Goal: Task Accomplishment & Management: Manage account settings

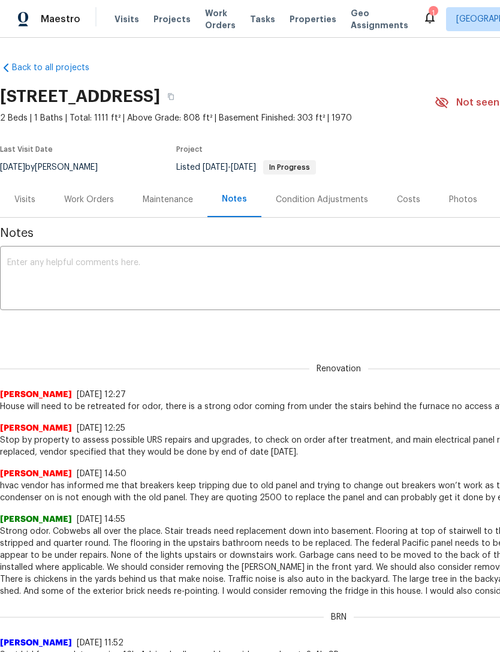
click at [99, 200] on div "Work Orders" at bounding box center [89, 200] width 50 height 12
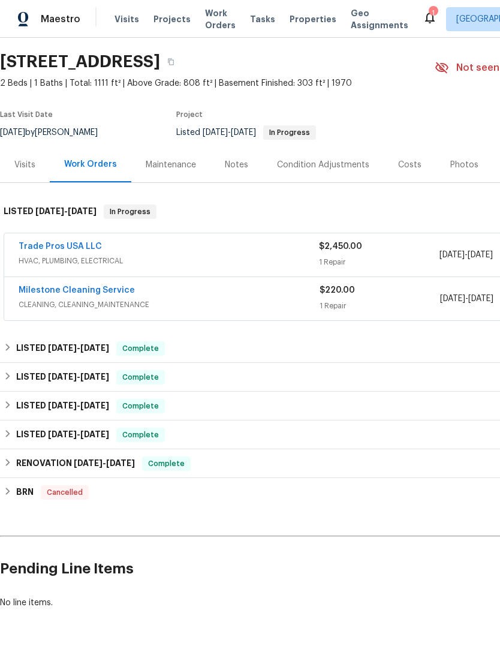
scroll to position [34, 0]
click at [73, 244] on link "Trade Pros USA LLC" at bounding box center [60, 247] width 83 height 8
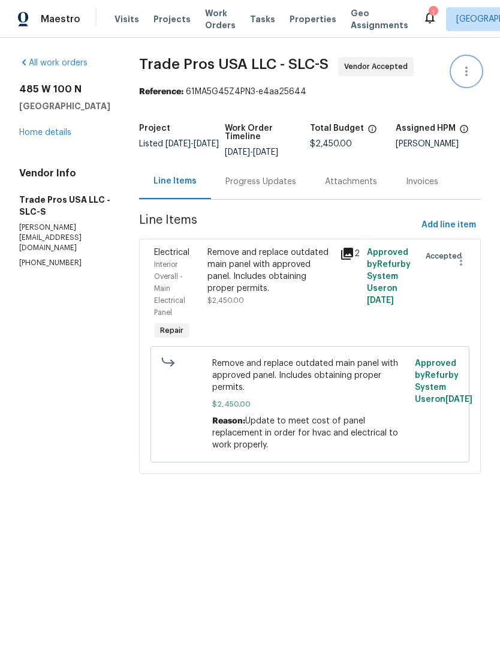
click at [467, 65] on icon "button" at bounding box center [466, 71] width 14 height 14
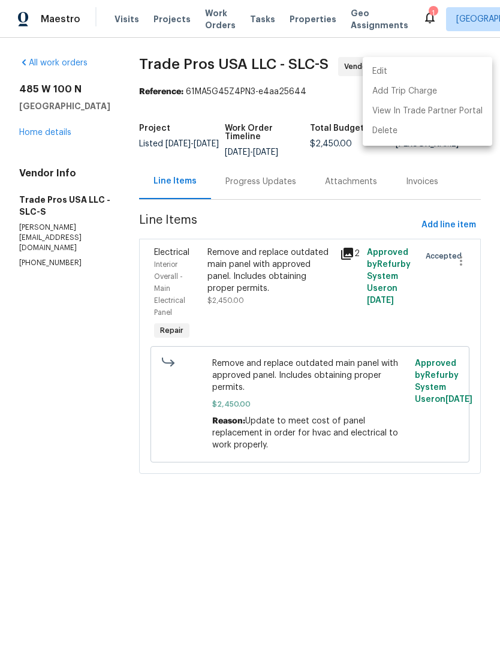
click at [415, 71] on li "Edit" at bounding box center [428, 72] width 130 height 20
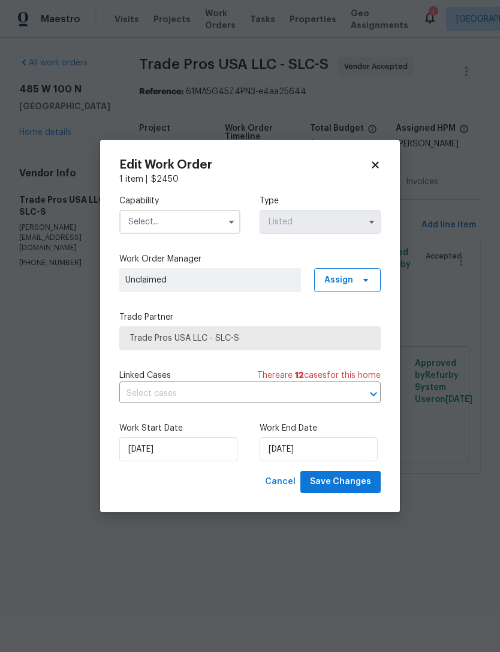
click at [182, 228] on input "text" at bounding box center [179, 222] width 121 height 24
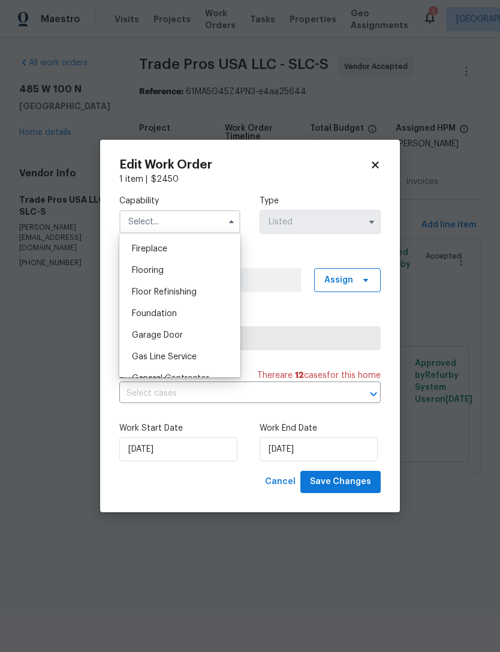
scroll to position [441, 0]
click at [377, 159] on icon at bounding box center [375, 164] width 11 height 11
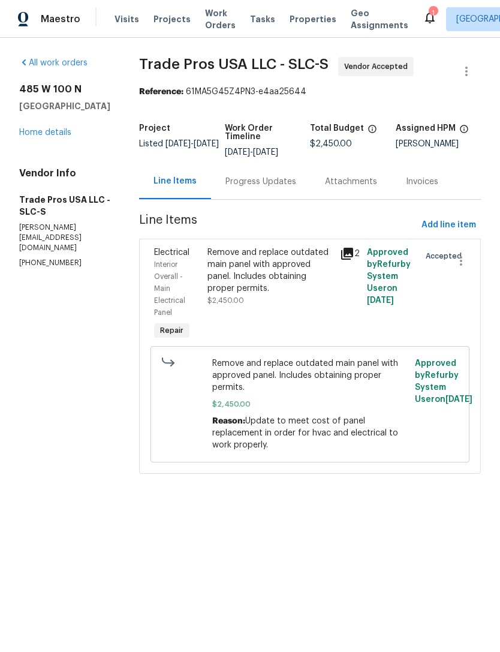
click at [57, 133] on link "Home details" at bounding box center [45, 132] width 52 height 8
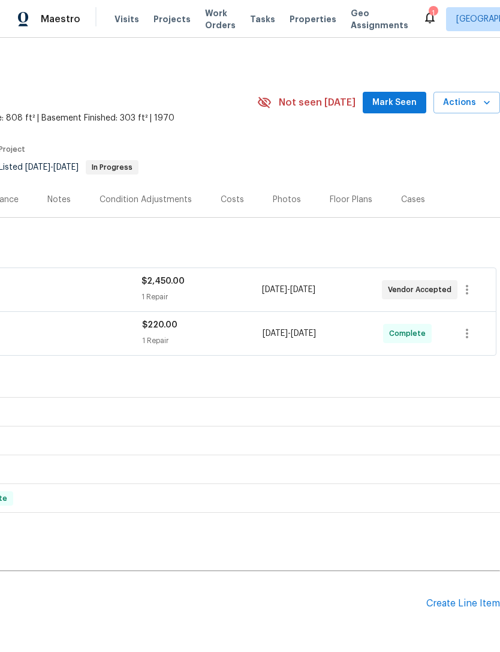
scroll to position [0, 177]
click at [474, 100] on span "Actions" at bounding box center [466, 102] width 47 height 15
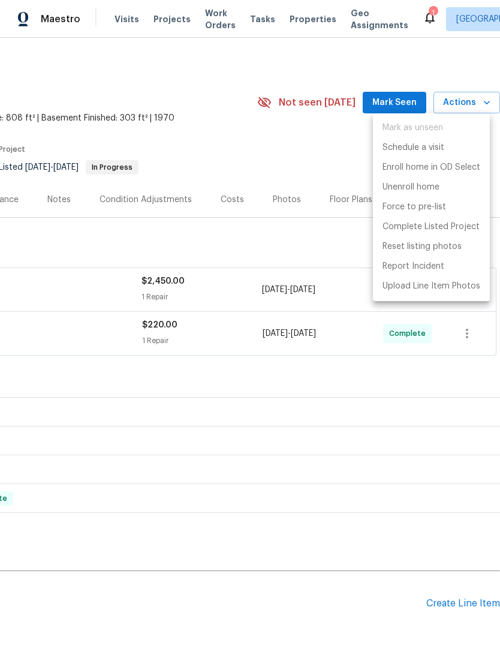
click at [301, 184] on div at bounding box center [250, 326] width 500 height 652
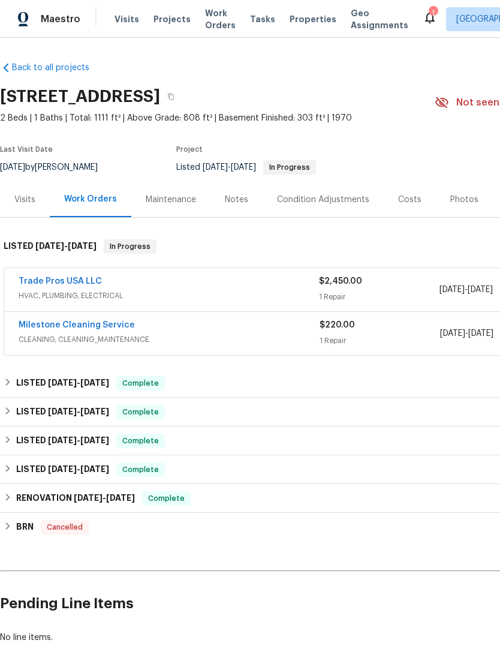
scroll to position [0, 0]
click at [77, 279] on link "Trade Pros USA LLC" at bounding box center [60, 281] width 83 height 8
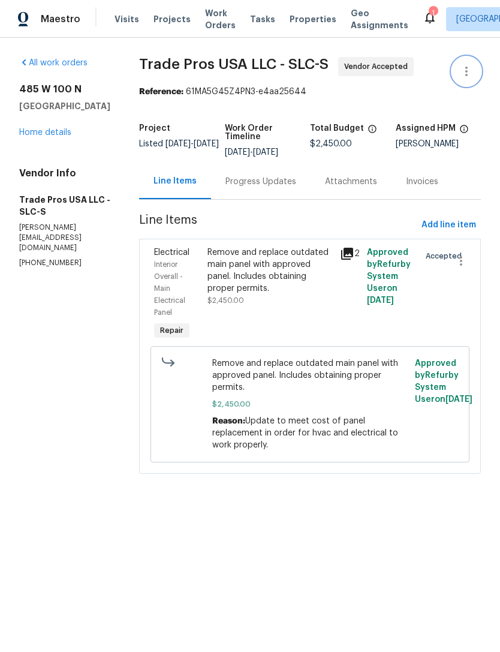
click at [466, 68] on icon "button" at bounding box center [466, 72] width 2 height 10
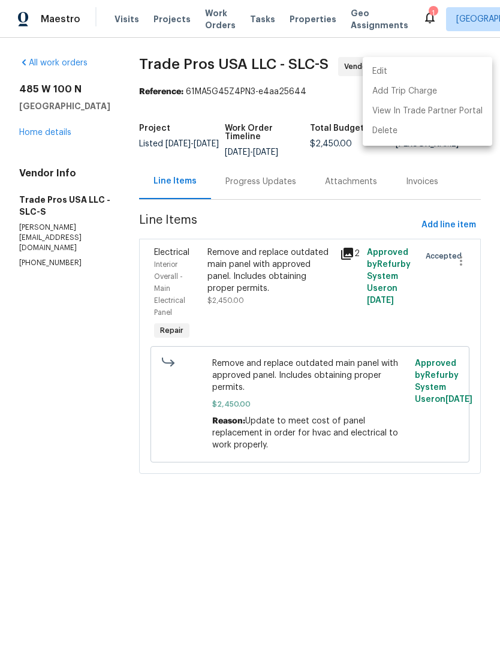
click at [415, 75] on li "Edit" at bounding box center [428, 72] width 130 height 20
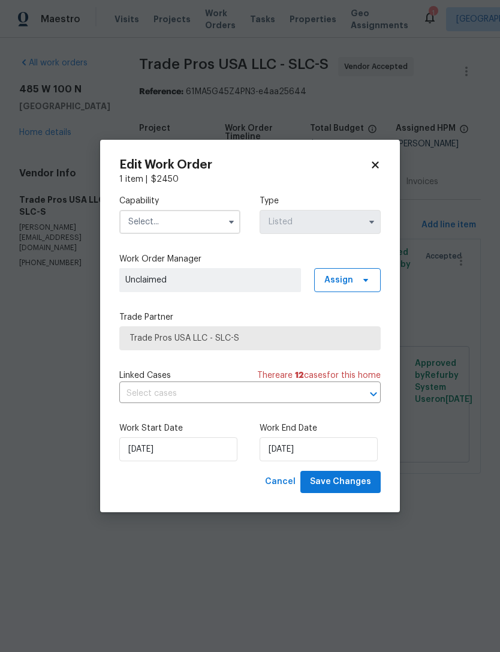
click at [182, 218] on input "text" at bounding box center [179, 222] width 121 height 24
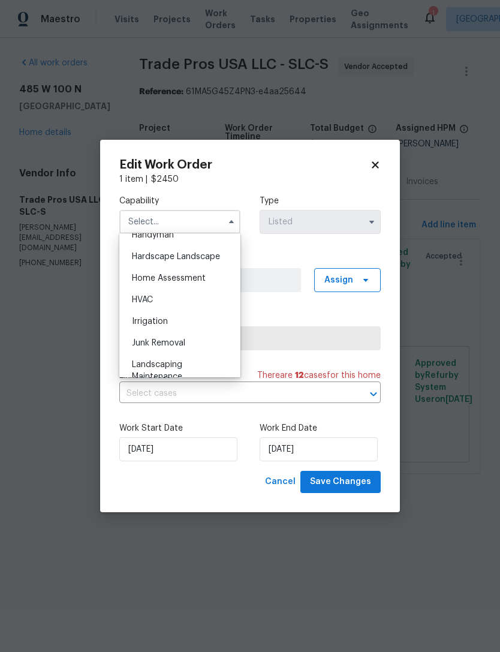
scroll to position [674, 0]
click at [155, 300] on div "HVAC" at bounding box center [179, 298] width 115 height 22
type input "HVAC"
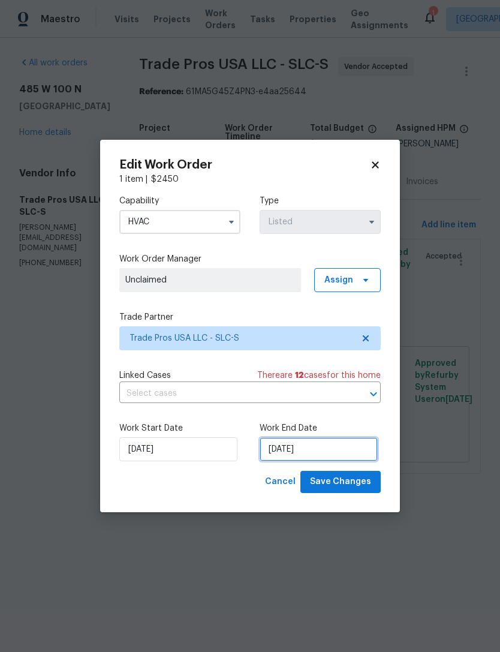
click at [295, 453] on input "10/3/2025" at bounding box center [319, 449] width 118 height 24
select select "9"
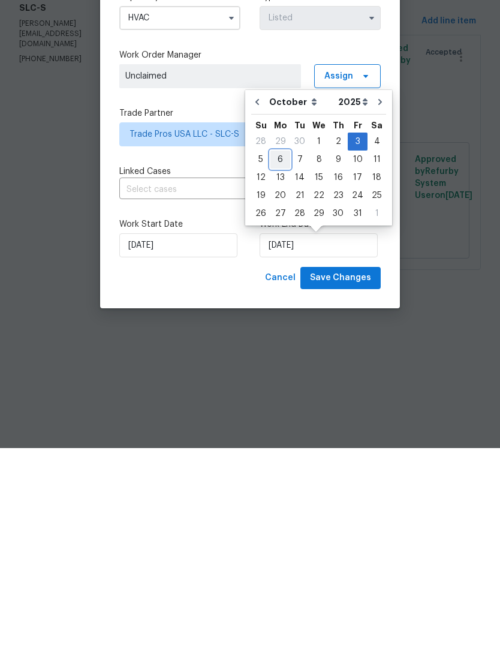
click at [283, 355] on div "6" at bounding box center [280, 363] width 20 height 17
type input "[DATE]"
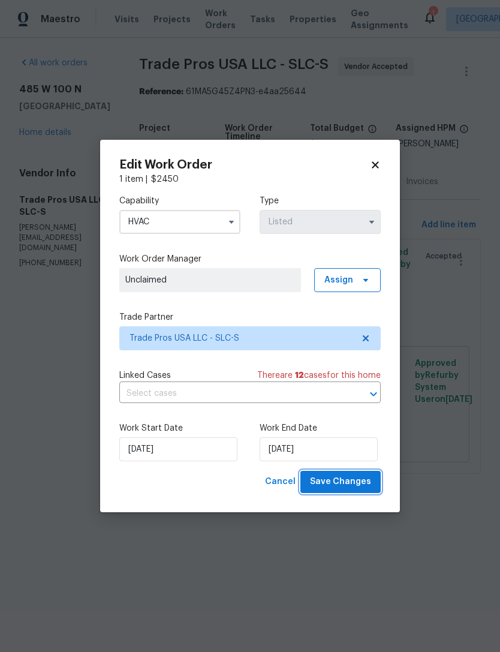
click at [349, 489] on span "Save Changes" at bounding box center [340, 481] width 61 height 15
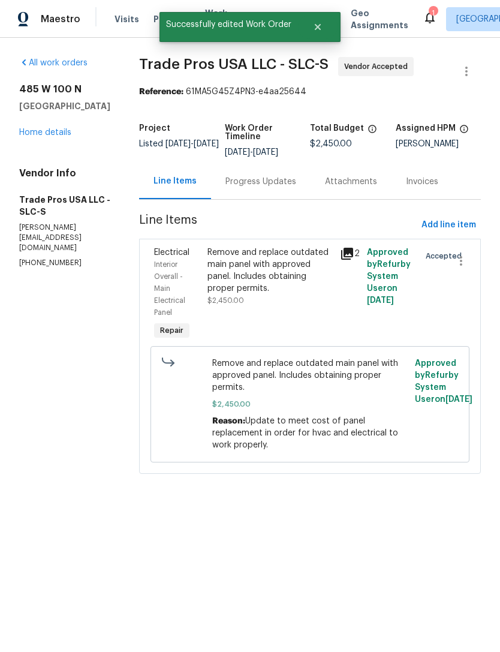
click at [261, 186] on div "Progress Updates" at bounding box center [260, 182] width 71 height 12
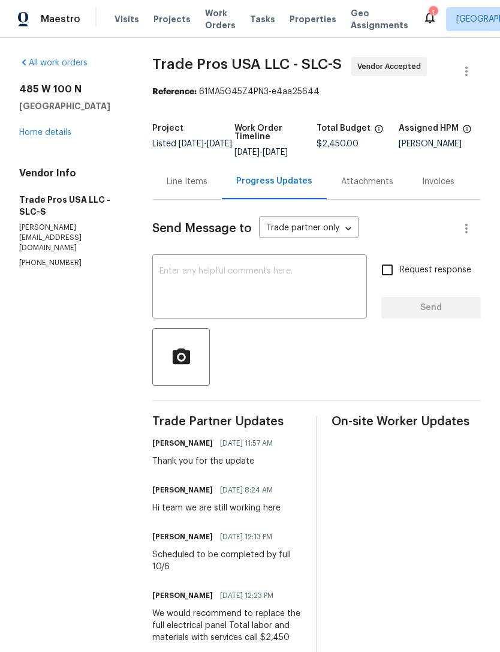
click at [217, 290] on textarea at bounding box center [259, 288] width 200 height 42
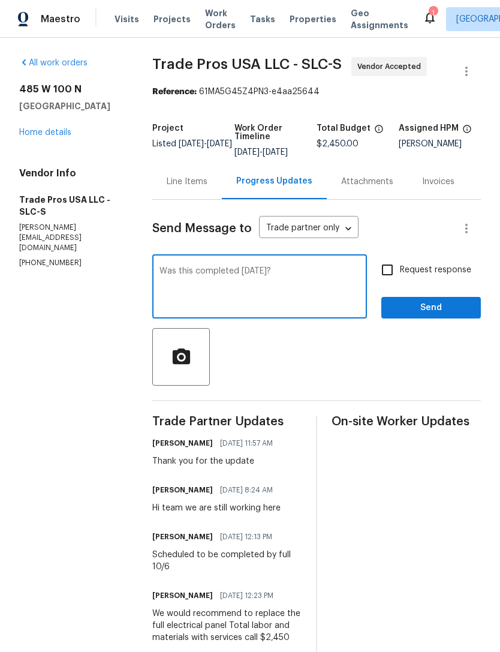
type textarea "Was this completed today?"
click at [393, 276] on input "Request response" at bounding box center [387, 269] width 25 height 25
checkbox input "true"
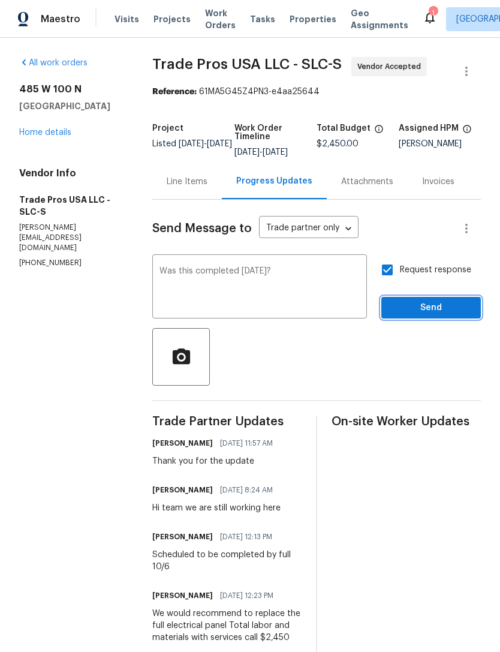
click at [442, 314] on span "Send" at bounding box center [431, 307] width 80 height 15
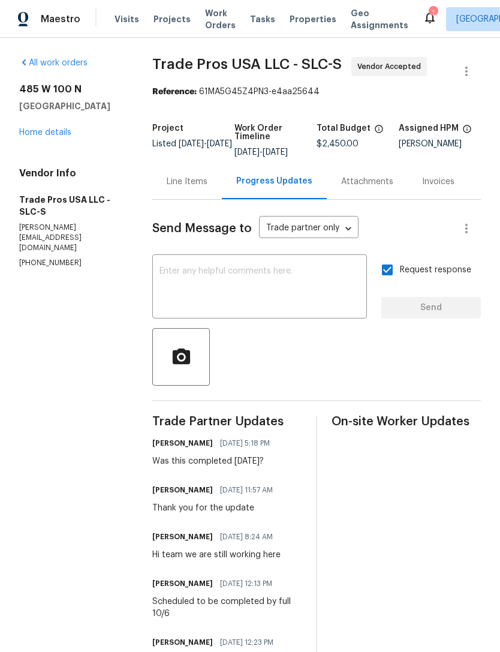
click at [52, 136] on link "Home details" at bounding box center [45, 132] width 52 height 8
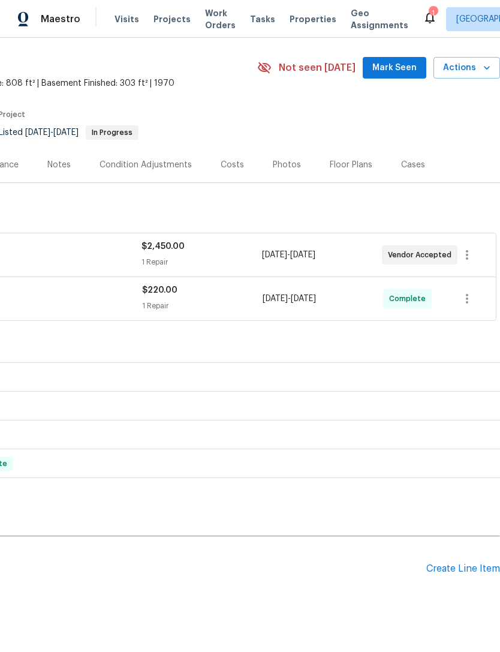
scroll to position [34, 177]
click at [467, 574] on div "Create Line Item" at bounding box center [463, 569] width 74 height 11
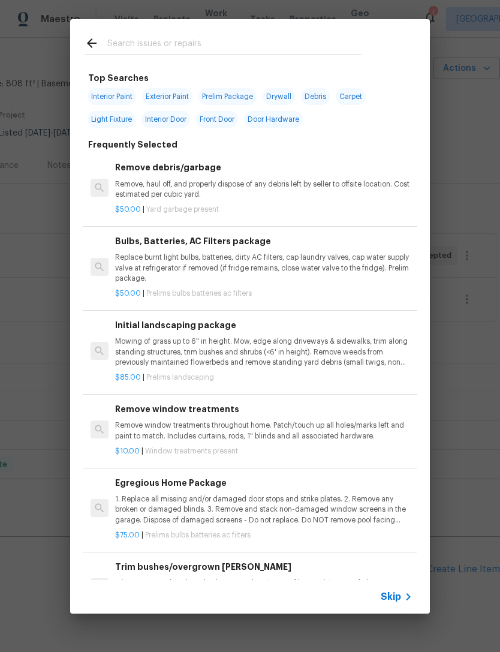
click at [397, 594] on span "Skip" at bounding box center [391, 597] width 20 height 12
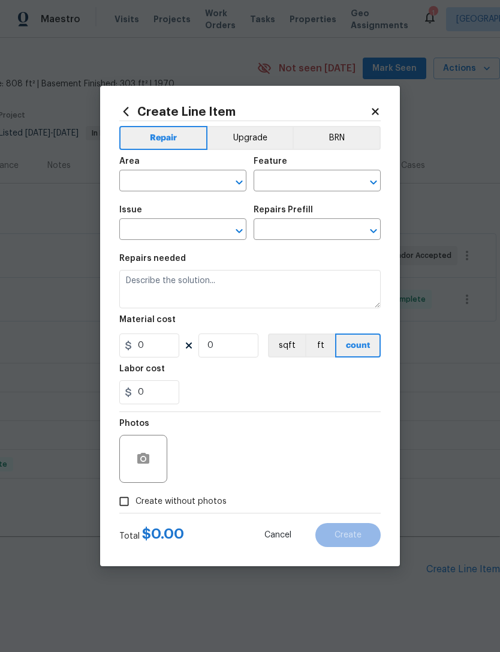
click at [176, 183] on input "text" at bounding box center [166, 182] width 94 height 19
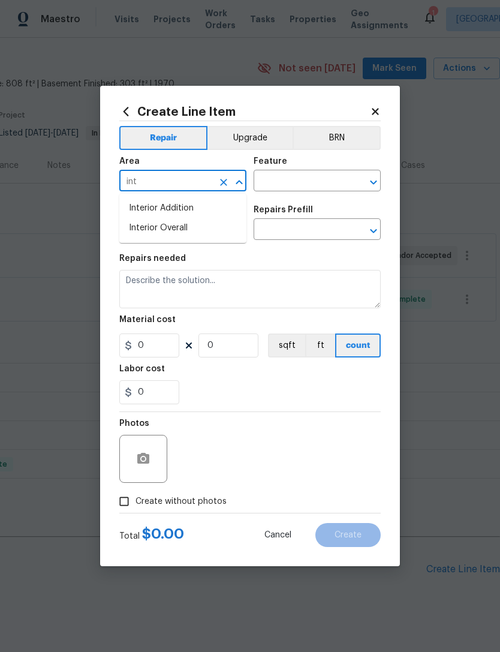
click at [183, 234] on li "Interior Overall" at bounding box center [182, 228] width 127 height 20
type input "Interior Overall"
click at [317, 180] on input "text" at bounding box center [301, 182] width 94 height 19
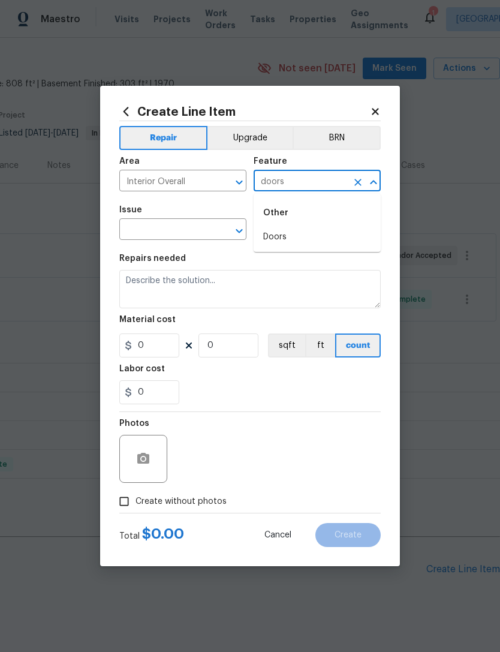
click at [318, 236] on li "Doors" at bounding box center [317, 237] width 127 height 20
type input "Doors"
click at [192, 228] on input "text" at bounding box center [166, 230] width 94 height 19
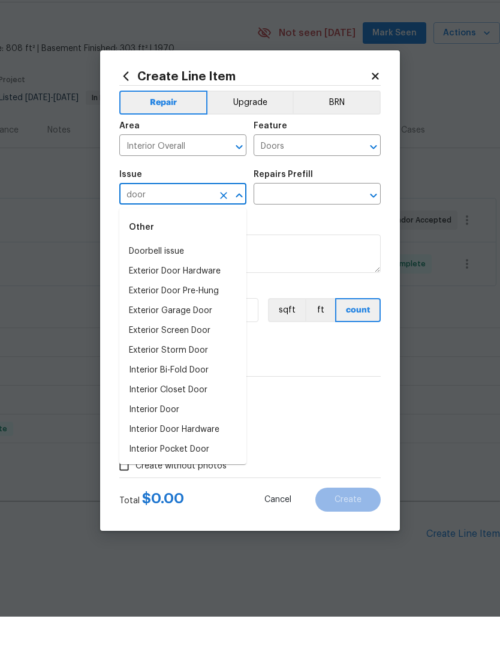
click at [171, 435] on li "Interior Door" at bounding box center [182, 445] width 127 height 20
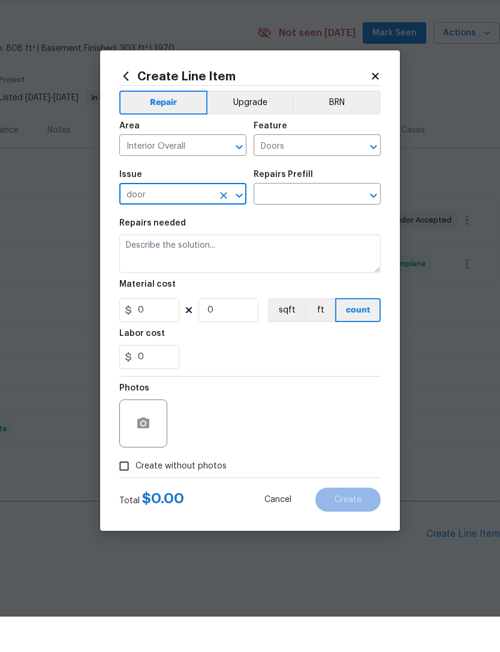
type input "Interior Door"
click at [324, 221] on input "text" at bounding box center [301, 230] width 94 height 19
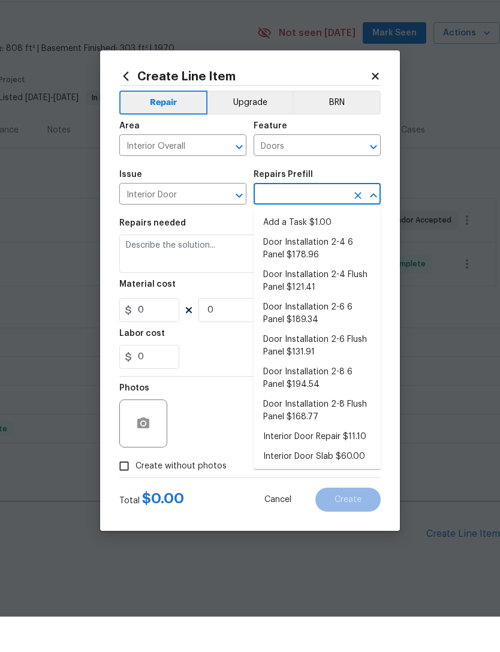
click at [304, 398] on li "Door Installation 2-8 6 Panel $194.54" at bounding box center [317, 414] width 127 height 32
type input "Door Installation 2-8 6 Panel $194.54"
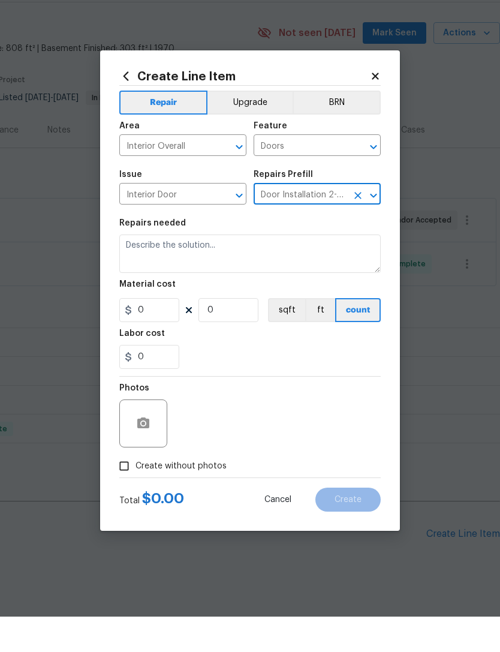
type input "Interior Door"
type textarea "Remove the existing door (if present). Install a new pre-hung 2-8 6 panel inter…"
type input "1"
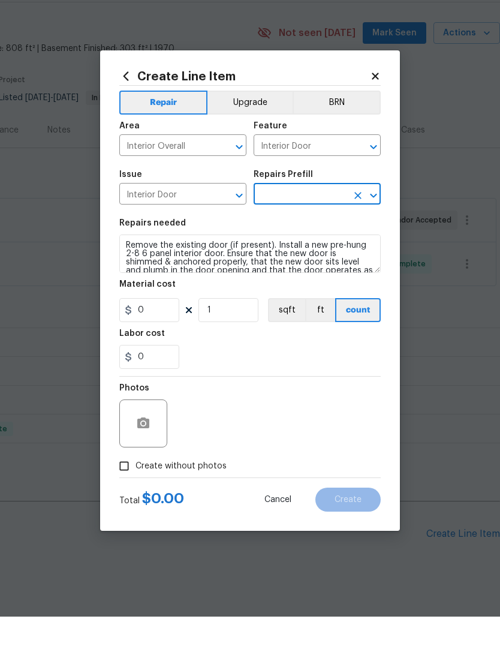
type input "Door Installation 2-8 6 Panel $194.54"
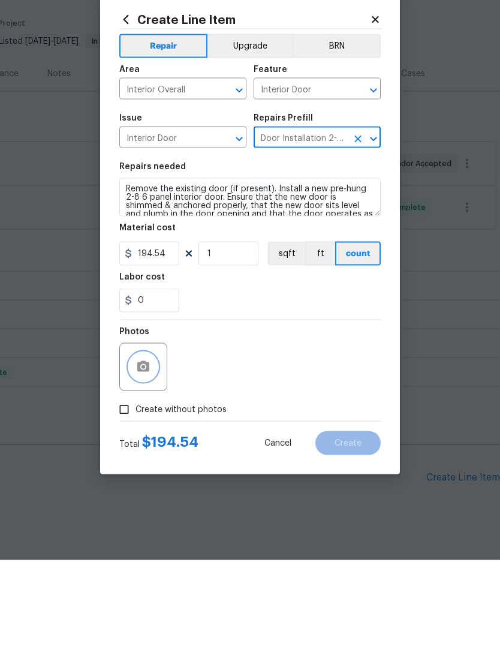
click at [147, 451] on icon "button" at bounding box center [143, 458] width 14 height 14
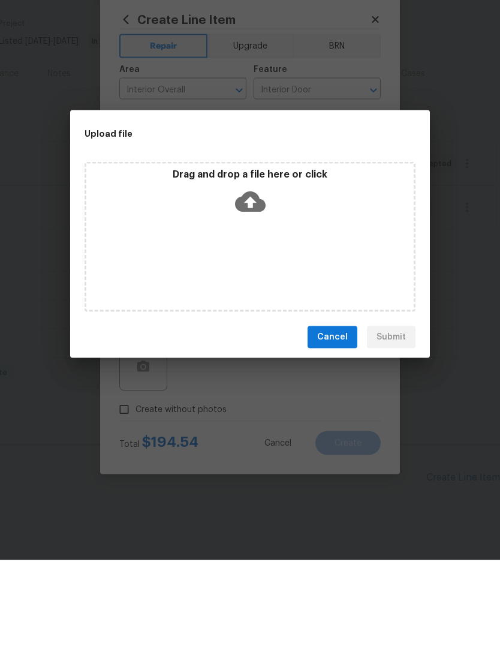
scroll to position [38, 0]
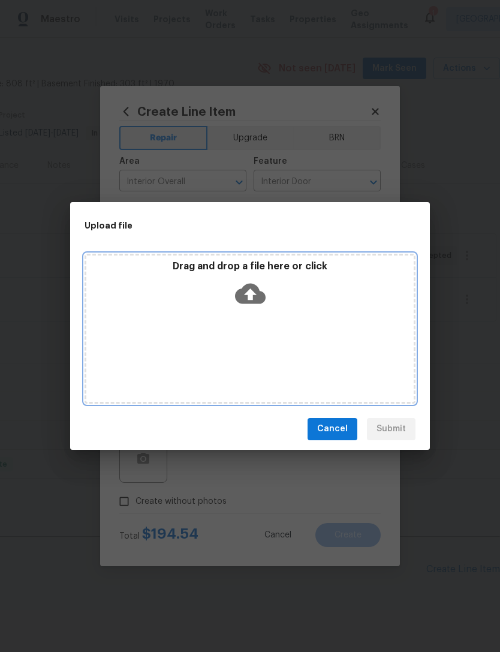
click at [252, 293] on icon at bounding box center [250, 293] width 31 height 31
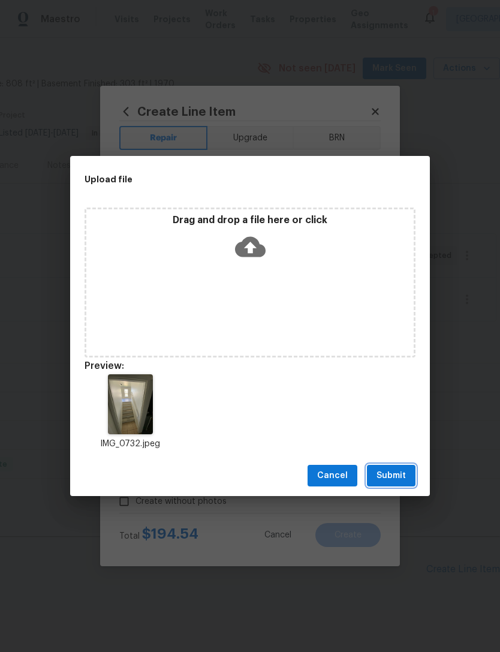
click at [393, 482] on span "Submit" at bounding box center [391, 475] width 29 height 15
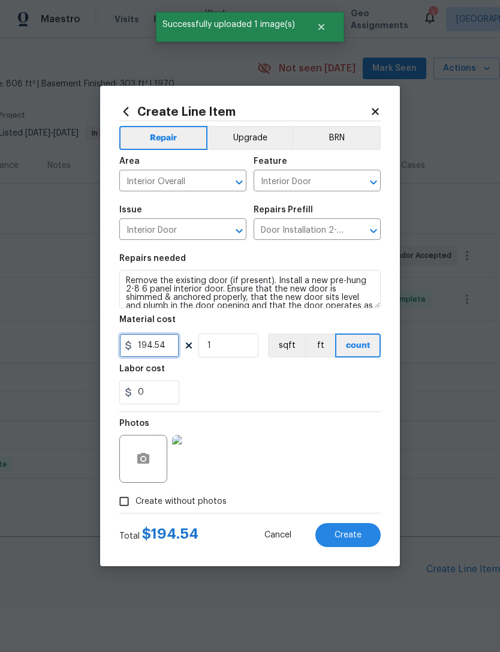
click at [169, 344] on input "194.54" at bounding box center [149, 345] width 60 height 24
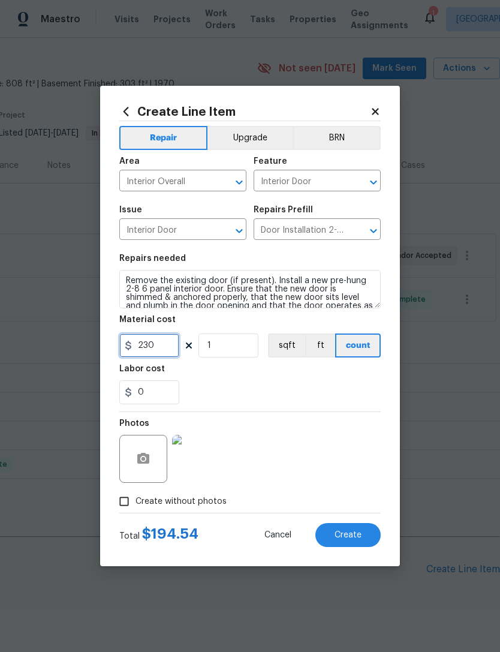
type input "230"
click at [261, 389] on div "0" at bounding box center [249, 392] width 261 height 24
click at [350, 535] on span "Create" at bounding box center [348, 535] width 27 height 9
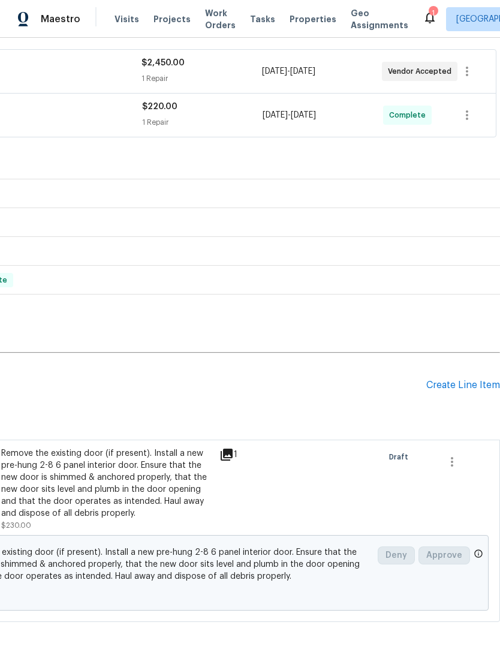
scroll to position [218, 177]
click at [464, 380] on div "Create Line Item" at bounding box center [463, 385] width 74 height 11
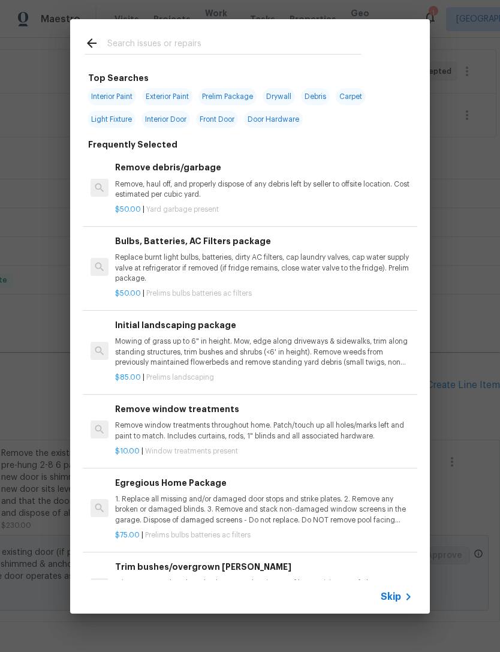
click at [401, 598] on span "Skip" at bounding box center [391, 597] width 20 height 12
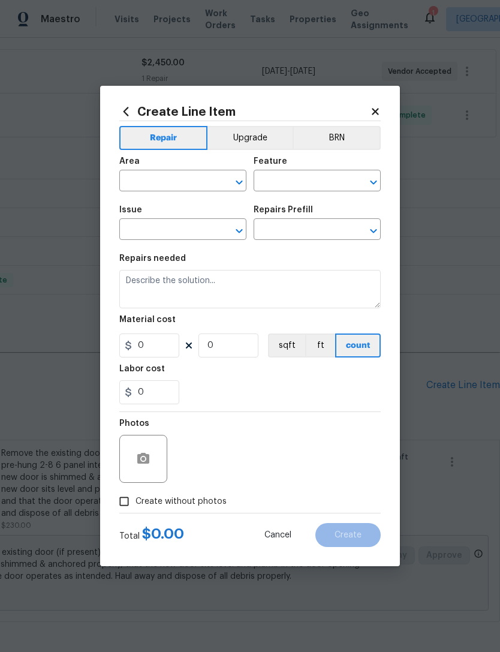
click at [171, 180] on input "text" at bounding box center [166, 182] width 94 height 19
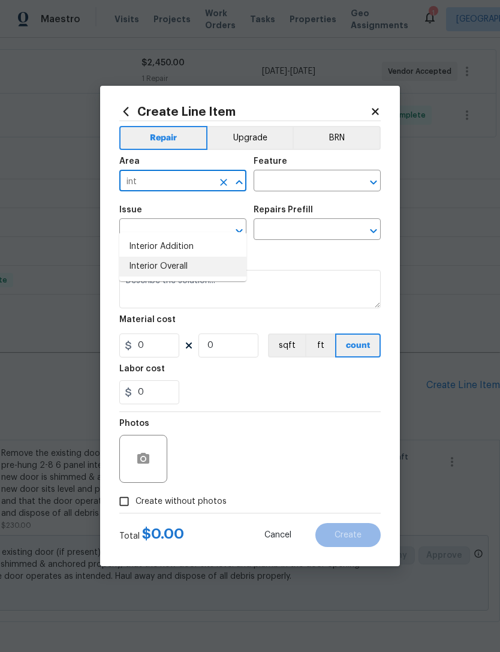
click at [192, 257] on li "Interior Overall" at bounding box center [182, 267] width 127 height 20
type input "Interior Overall"
click at [312, 180] on input "text" at bounding box center [301, 182] width 94 height 19
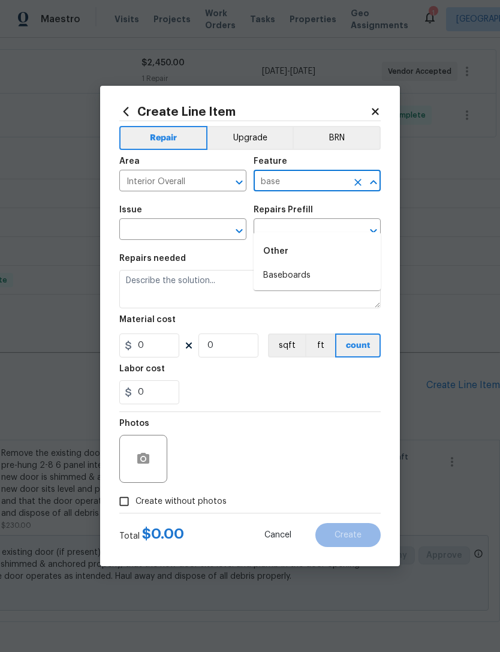
click at [311, 266] on li "Baseboards" at bounding box center [317, 276] width 127 height 20
type input "Baseboards"
click at [219, 226] on icon "Clear" at bounding box center [224, 231] width 12 height 12
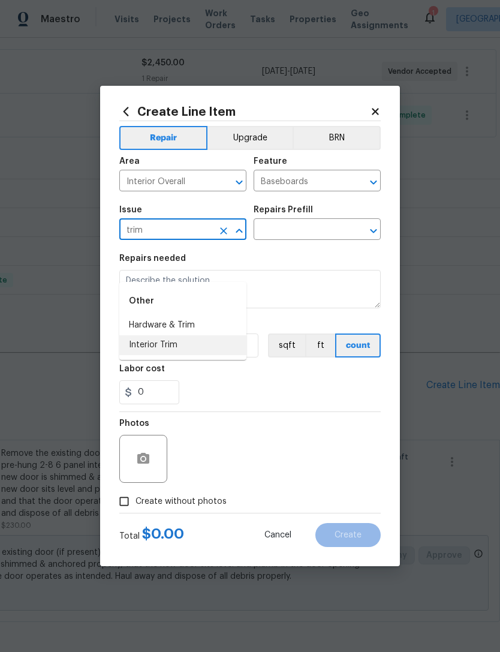
click at [171, 335] on li "Interior Trim" at bounding box center [182, 345] width 127 height 20
type input "Interior Trim"
click at [316, 231] on input "text" at bounding box center [301, 230] width 94 height 19
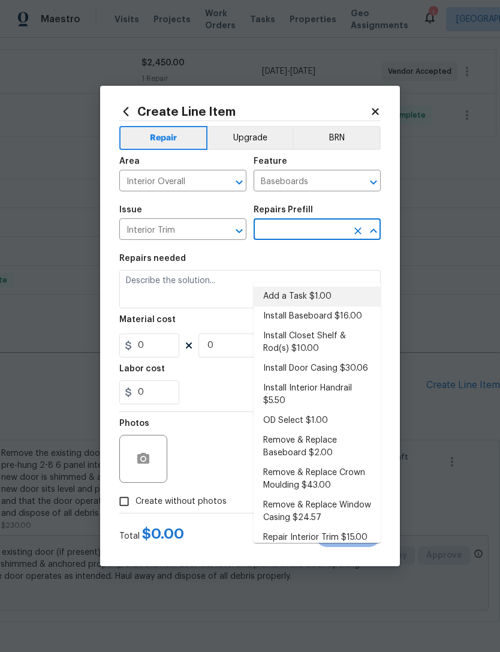
click at [309, 287] on li "Add a Task $1.00" at bounding box center [317, 297] width 127 height 20
type input "Add a Task $1.00"
type input "Interior Trim"
type textarea "HPM to detail"
type input "1"
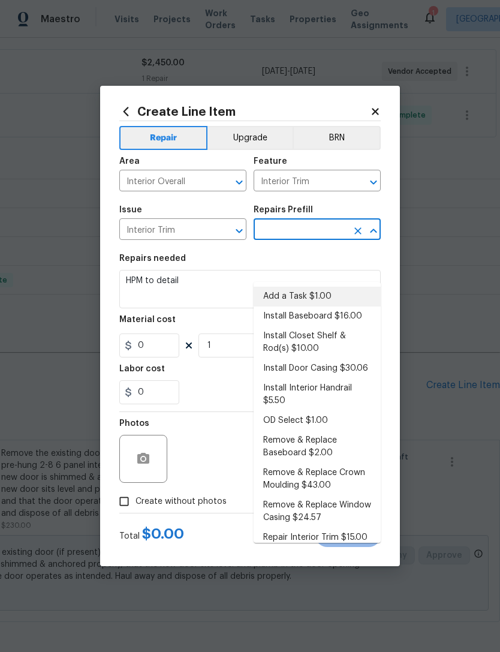
type input "Add a Task $1.00"
type input "1"
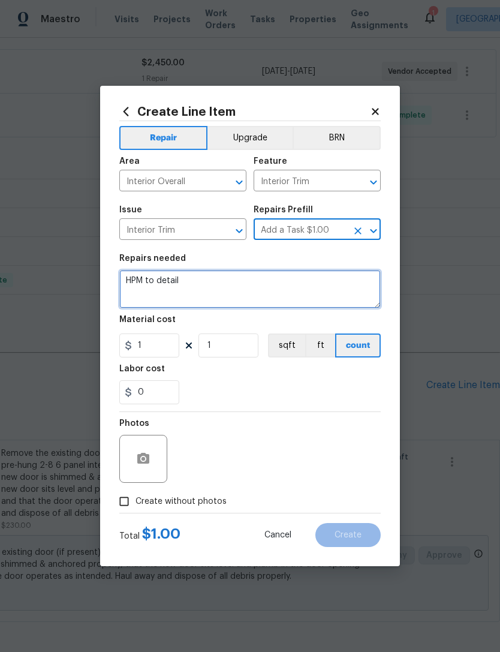
click at [162, 285] on textarea "HPM to detail" at bounding box center [249, 289] width 261 height 38
click at [162, 284] on textarea "HPM to detail" at bounding box center [249, 289] width 261 height 38
click at [165, 276] on textarea "HPM to detail" at bounding box center [249, 289] width 261 height 38
click at [167, 282] on textarea "HPM to detail" at bounding box center [249, 289] width 261 height 38
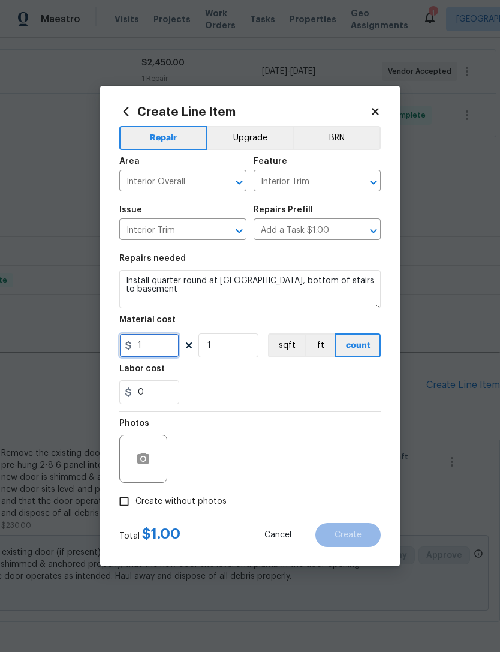
click at [152, 350] on input "1" at bounding box center [149, 345] width 60 height 24
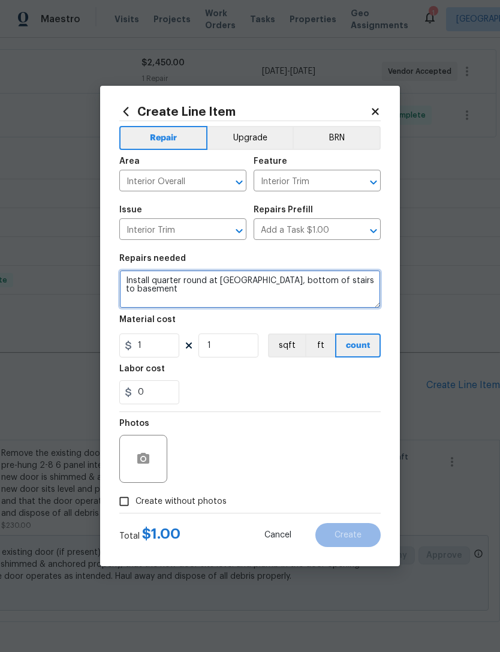
click at [208, 302] on textarea "Install quarter round at second floor hall, bottom of stairs to basement" at bounding box center [249, 289] width 261 height 38
type textarea "Install quarter round at second floor hall, bottom of stairs to basement and pa…"
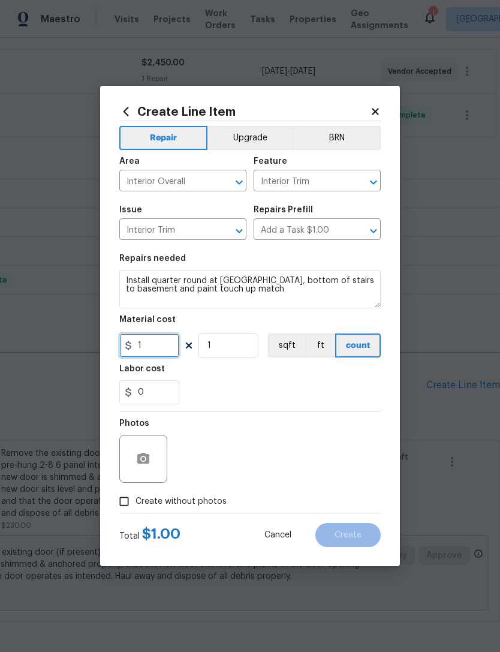
click at [167, 349] on input "1" at bounding box center [149, 345] width 60 height 24
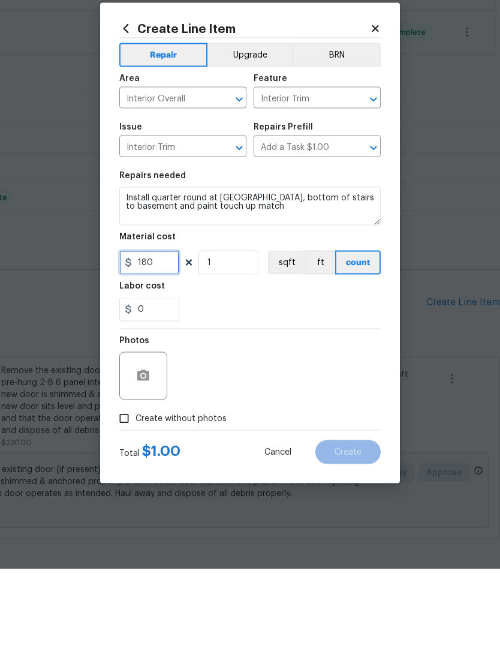
type input "180"
click at [142, 451] on icon "button" at bounding box center [143, 458] width 14 height 14
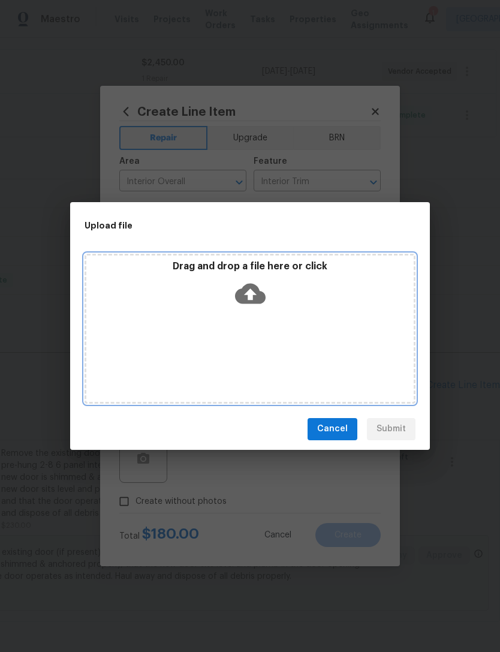
click at [252, 290] on icon at bounding box center [250, 293] width 31 height 20
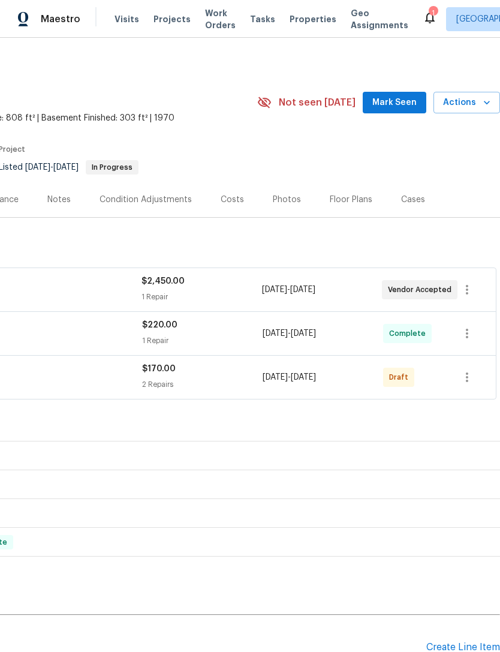
scroll to position [0, 177]
click at [471, 377] on icon "button" at bounding box center [467, 377] width 14 height 14
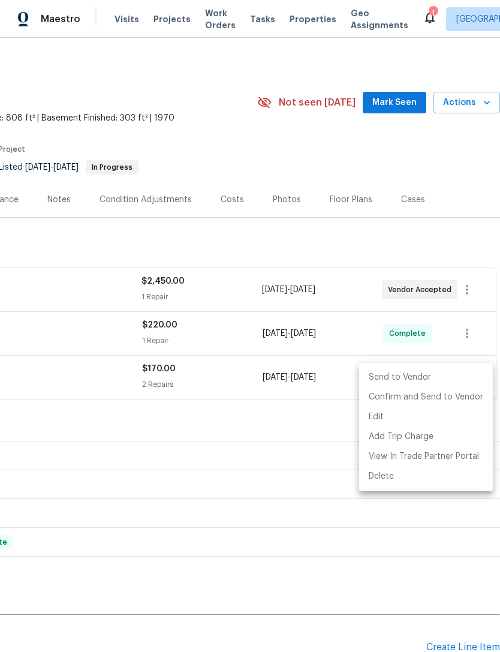
click at [440, 377] on li "Send to Vendor" at bounding box center [426, 378] width 134 height 20
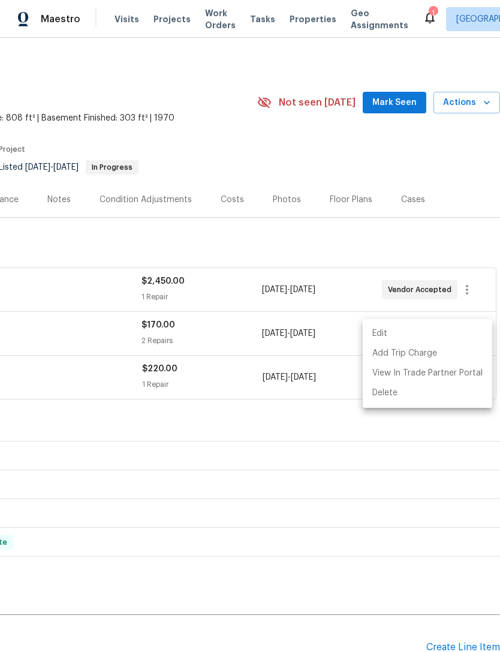
click at [324, 488] on div at bounding box center [250, 326] width 500 height 652
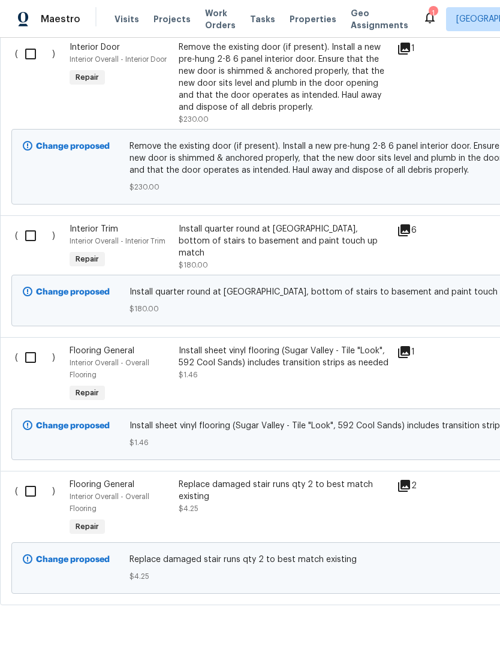
scroll to position [667, 0]
click at [36, 479] on input "checkbox" at bounding box center [35, 491] width 34 height 25
checkbox input "true"
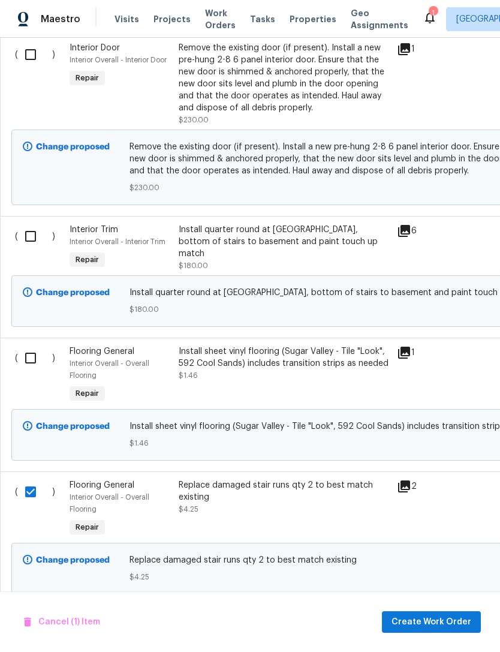
click at [27, 345] on input "checkbox" at bounding box center [35, 357] width 34 height 25
checkbox input "true"
click at [422, 620] on span "Create Work Order" at bounding box center [432, 622] width 80 height 15
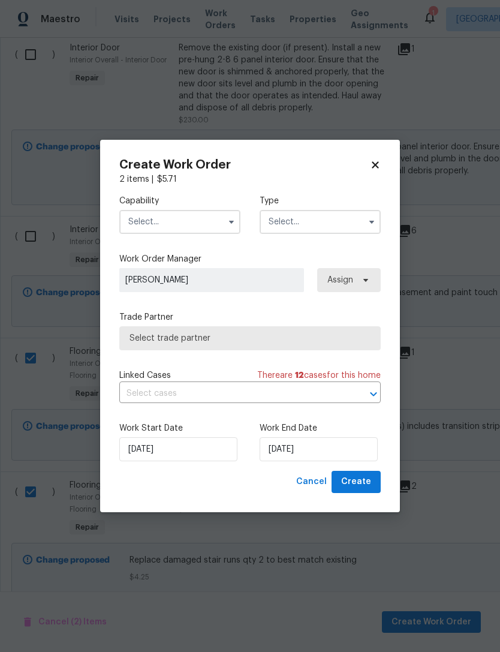
click at [176, 212] on input "text" at bounding box center [179, 222] width 121 height 24
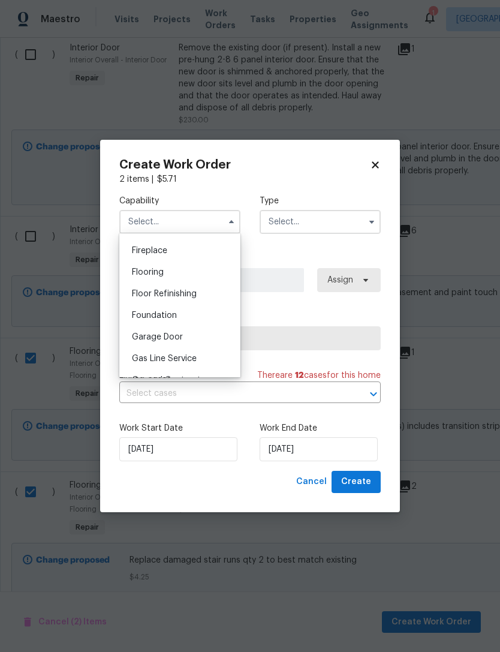
scroll to position [441, 0]
click at [155, 266] on div "Flooring" at bounding box center [179, 272] width 115 height 22
type input "Flooring"
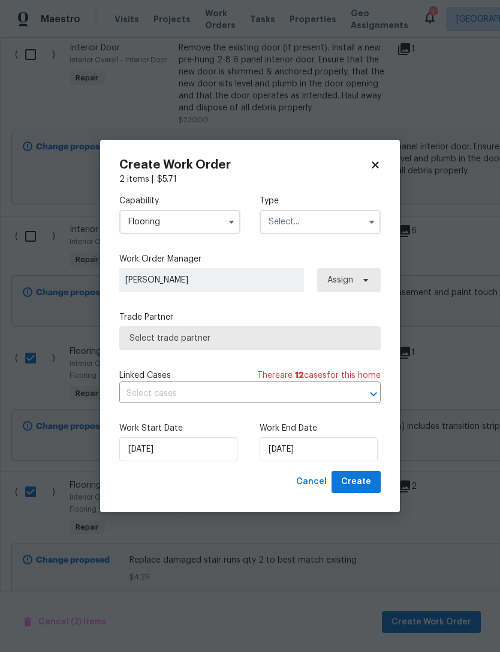
click at [295, 210] on input "text" at bounding box center [320, 222] width 121 height 24
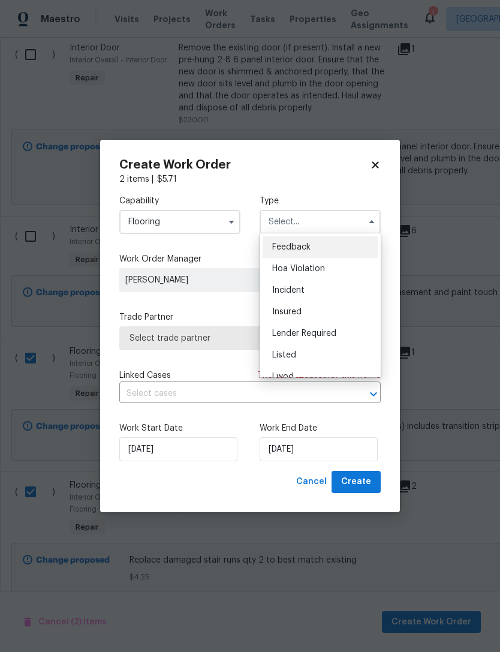
click at [307, 350] on div "Listed" at bounding box center [320, 355] width 115 height 22
type input "Listed"
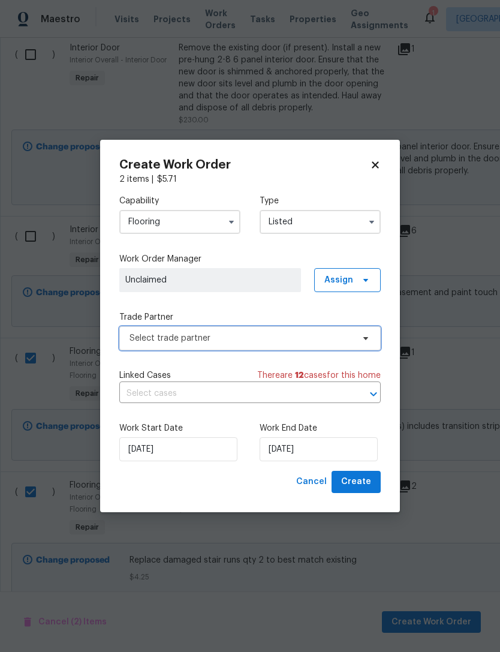
click at [220, 332] on span "Select trade partner" at bounding box center [242, 338] width 224 height 12
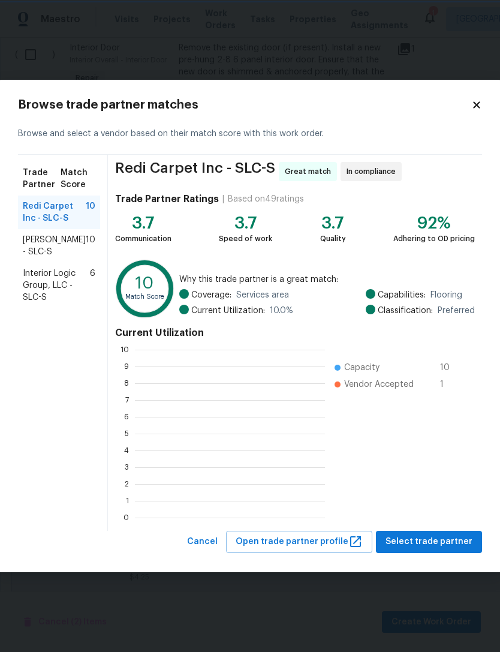
scroll to position [1, 1]
click at [426, 543] on span "Select trade partner" at bounding box center [429, 541] width 87 height 15
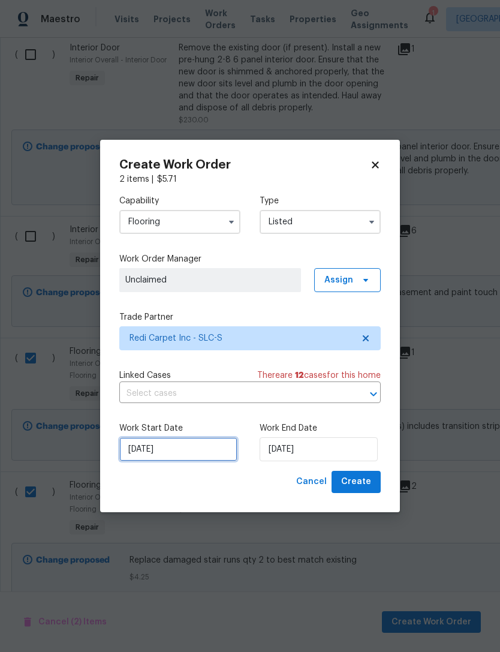
click at [204, 448] on input "[DATE]" at bounding box center [178, 449] width 118 height 24
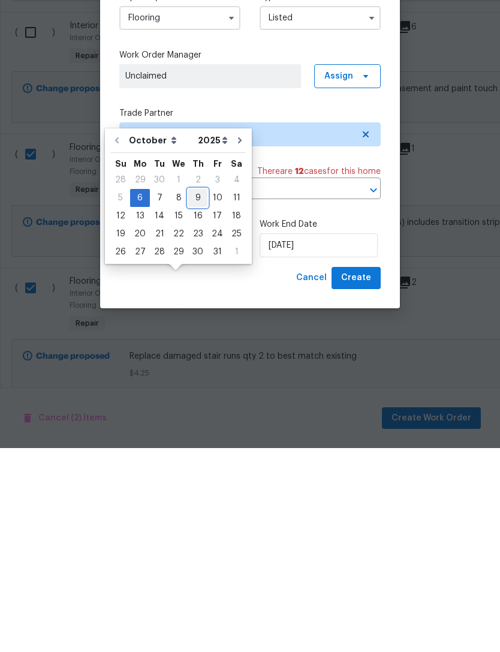
click at [200, 393] on div "9" at bounding box center [197, 401] width 19 height 17
type input "10/9/2025"
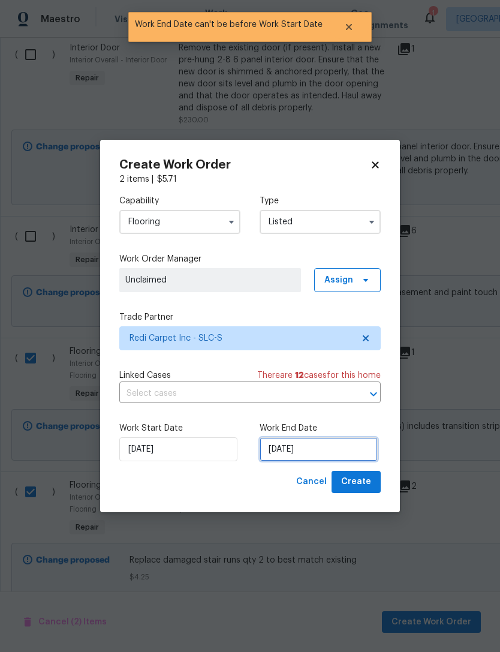
click at [305, 450] on input "10/9/2025" at bounding box center [319, 449] width 118 height 24
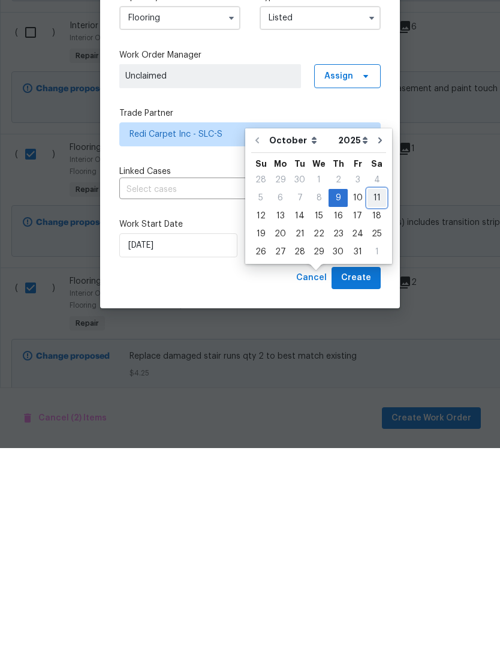
click at [368, 393] on div "11" at bounding box center [377, 401] width 19 height 17
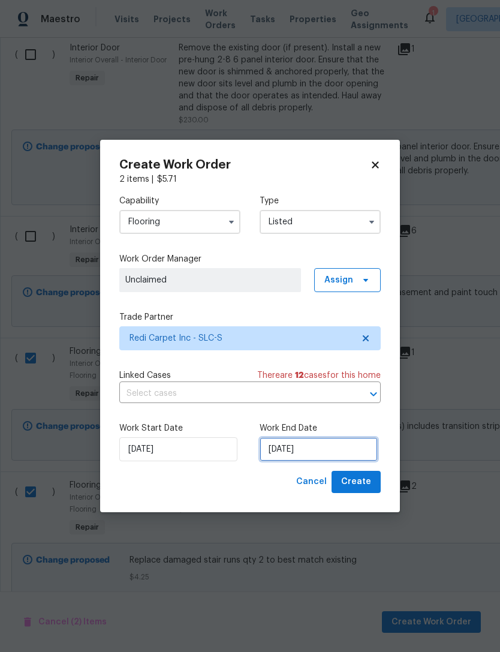
click at [308, 450] on input "10/11/2025" at bounding box center [319, 449] width 118 height 24
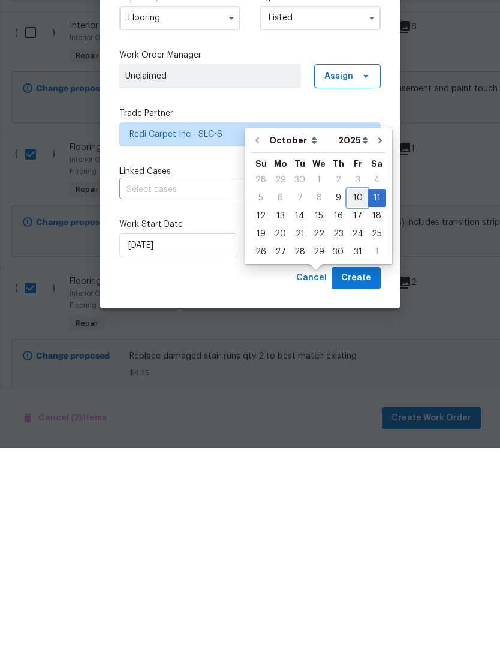
click at [352, 393] on div "10" at bounding box center [358, 401] width 20 height 17
type input "10/10/2025"
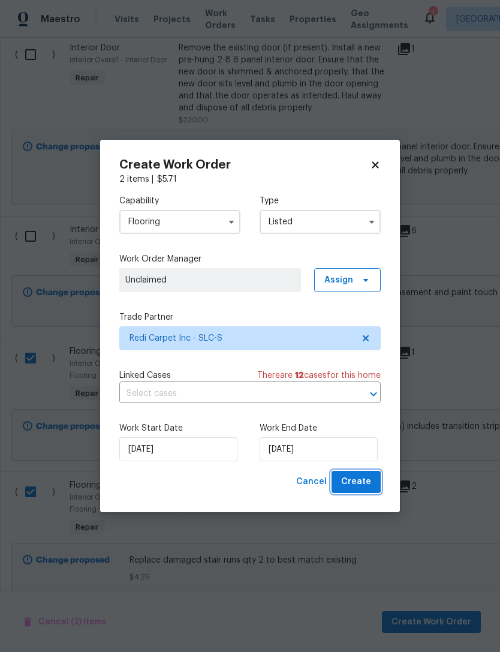
click at [356, 489] on span "Create" at bounding box center [356, 481] width 30 height 15
checkbox input "false"
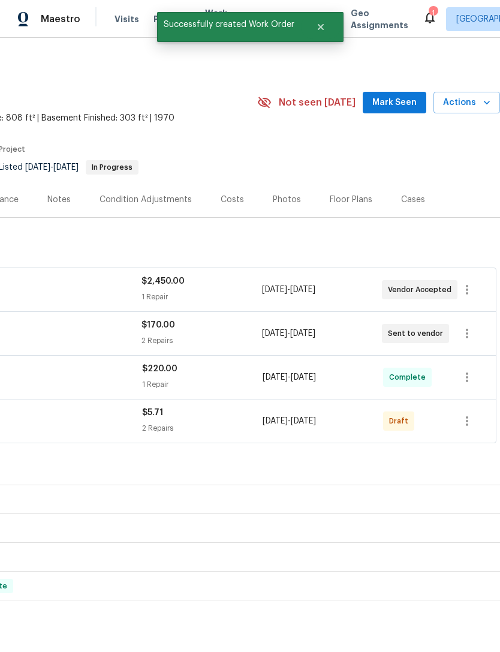
scroll to position [0, 177]
click at [468, 414] on icon "button" at bounding box center [467, 421] width 14 height 14
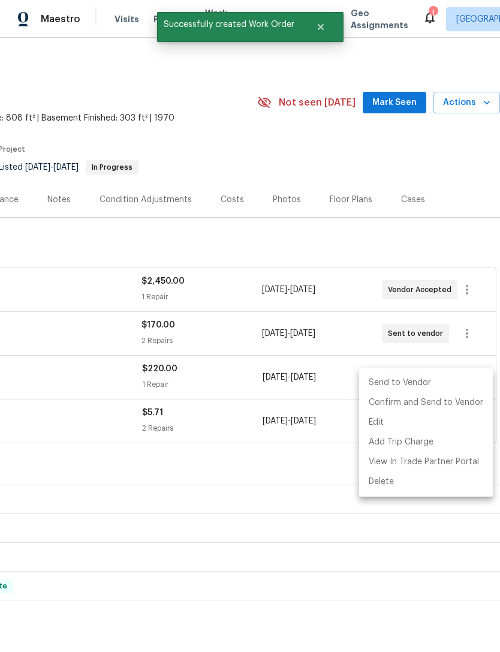
click at [429, 380] on li "Send to Vendor" at bounding box center [426, 383] width 134 height 20
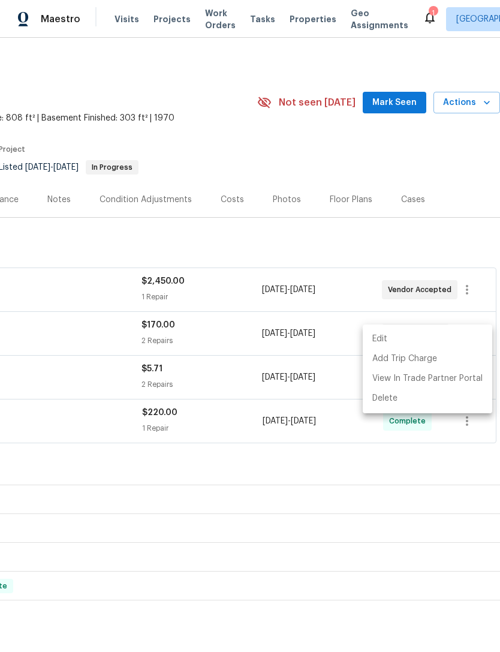
click at [353, 111] on div at bounding box center [250, 326] width 500 height 652
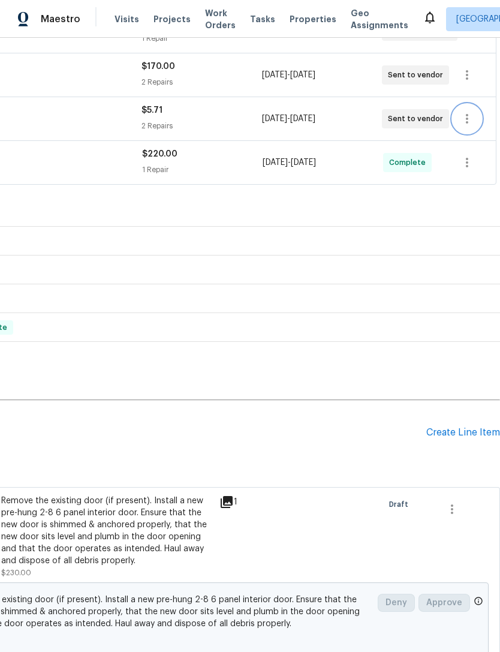
scroll to position [258, 177]
click at [447, 427] on div "Create Line Item" at bounding box center [463, 432] width 74 height 11
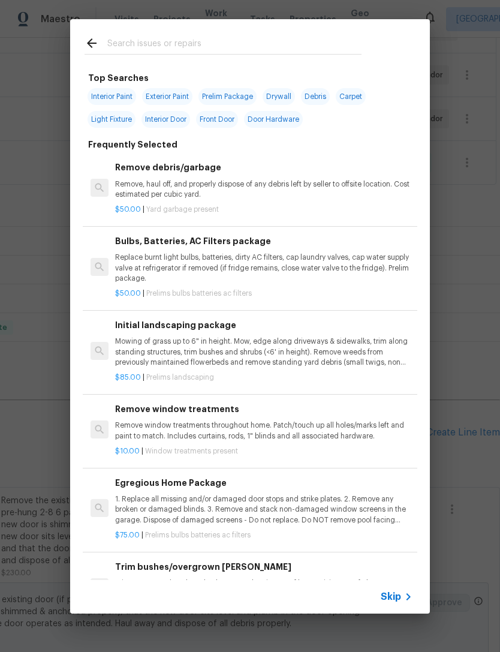
click at [383, 594] on span "Skip" at bounding box center [391, 597] width 20 height 12
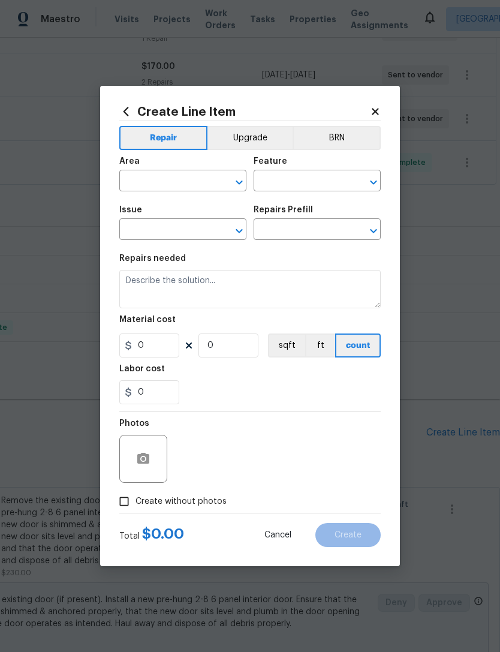
click at [165, 180] on input "text" at bounding box center [166, 182] width 94 height 19
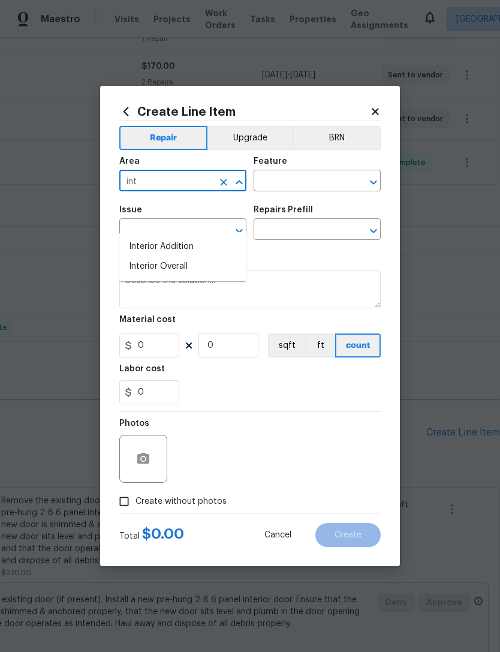
click at [176, 257] on li "Interior Overall" at bounding box center [182, 267] width 127 height 20
type input "Interior Overall"
click at [315, 185] on input "text" at bounding box center [301, 182] width 94 height 19
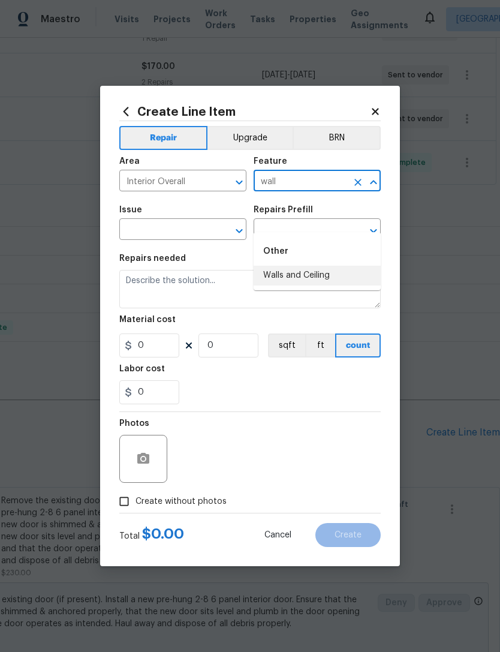
click at [316, 266] on li "Walls and Ceiling" at bounding box center [317, 276] width 127 height 20
type input "Walls and Ceiling"
click at [206, 233] on input "text" at bounding box center [166, 230] width 94 height 19
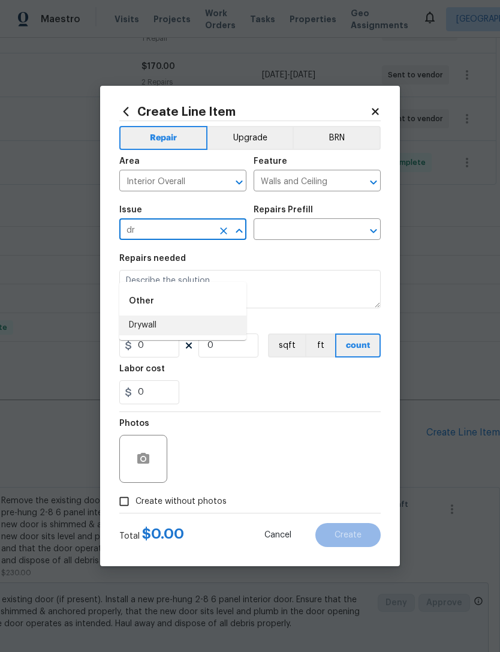
click at [174, 315] on li "Drywall" at bounding box center [182, 325] width 127 height 20
type input "Drywall"
click at [332, 227] on input "text" at bounding box center [301, 230] width 94 height 19
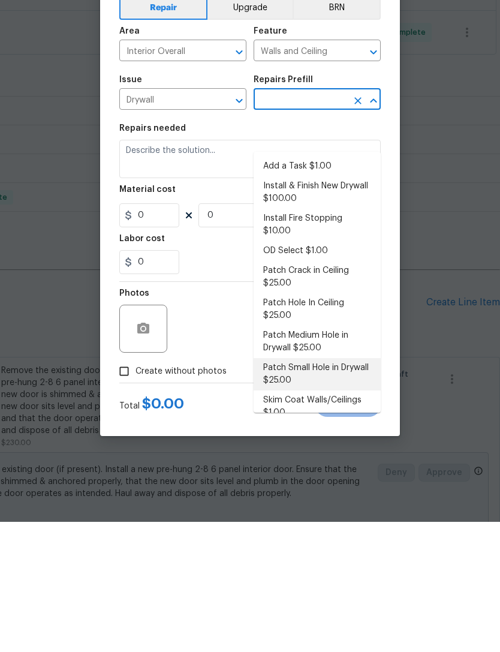
click at [332, 488] on li "Patch Small Hole in Drywall $25.00" at bounding box center [317, 504] width 127 height 32
type input "Patch Small Hole in Drywall $25.00"
type textarea "Prep/scrape all loose material from the damaged area; prime if needed. Patch th…"
type input "1"
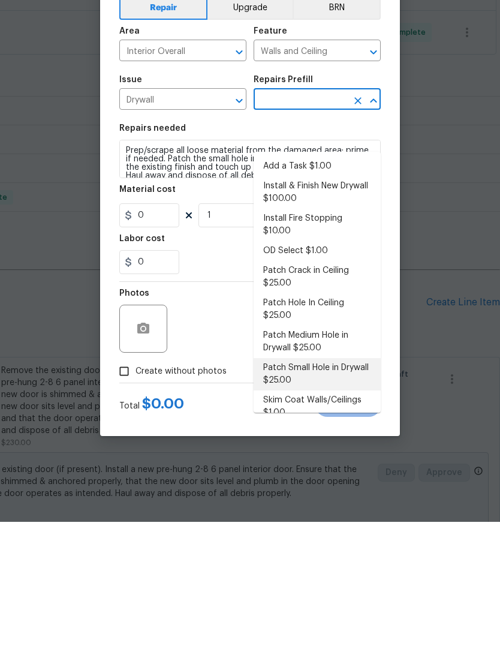
type input "Patch Small Hole in Drywall $25.00"
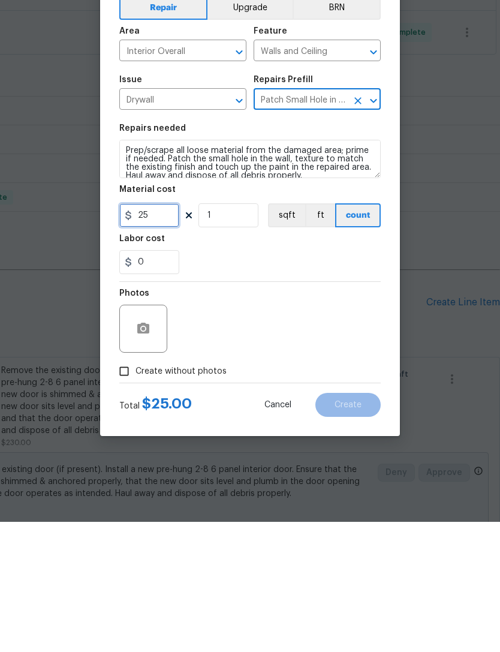
click at [166, 333] on input "25" at bounding box center [149, 345] width 60 height 24
type input "120"
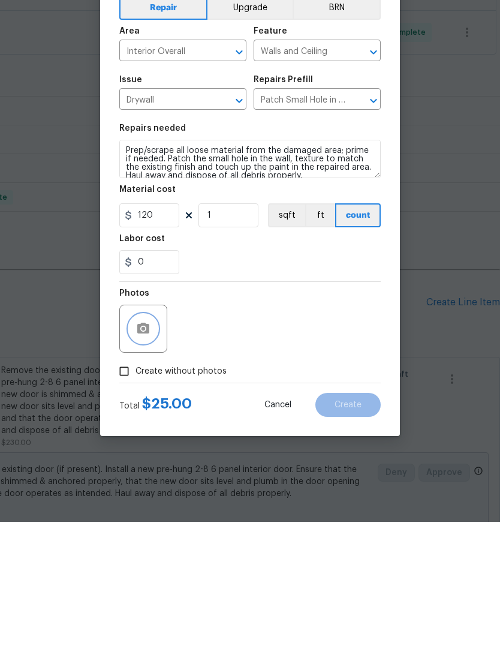
click at [152, 444] on button "button" at bounding box center [143, 458] width 29 height 29
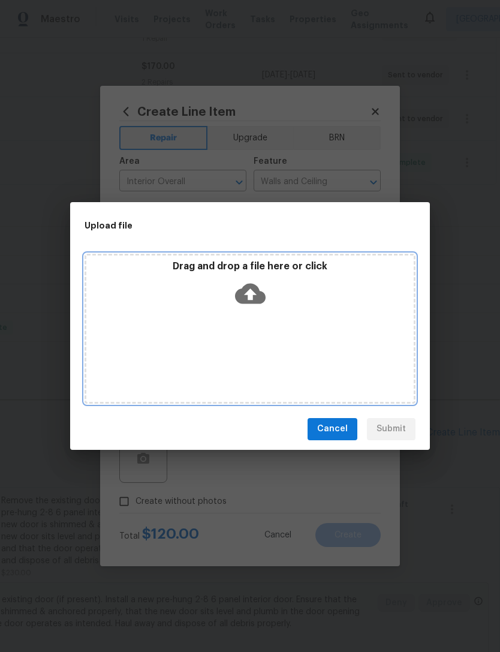
click at [252, 290] on icon at bounding box center [250, 293] width 31 height 20
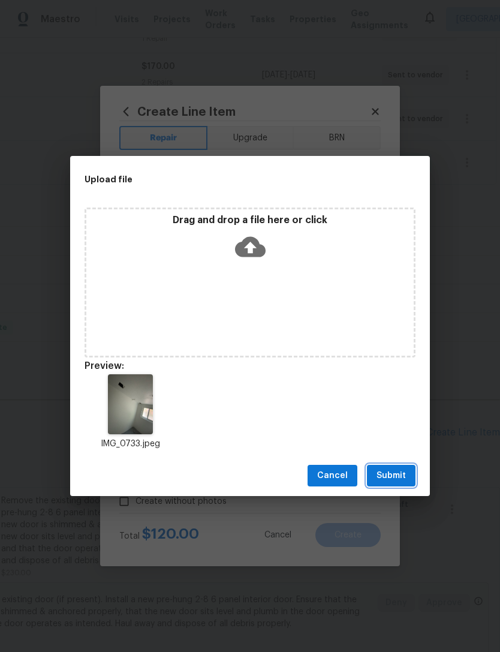
click at [402, 478] on span "Submit" at bounding box center [391, 475] width 29 height 15
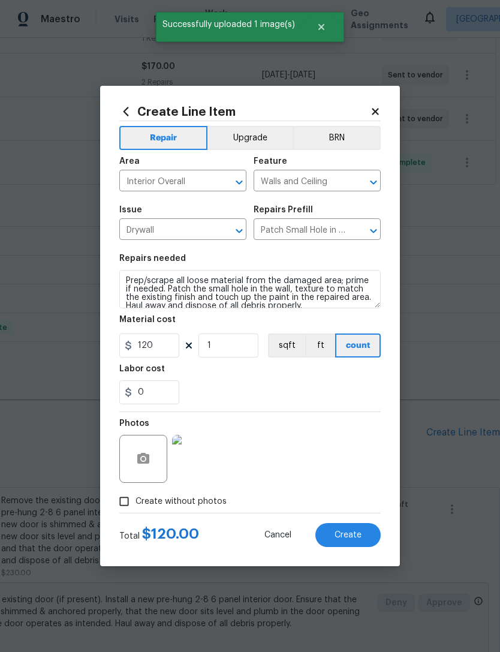
click at [351, 538] on span "Create" at bounding box center [348, 535] width 27 height 9
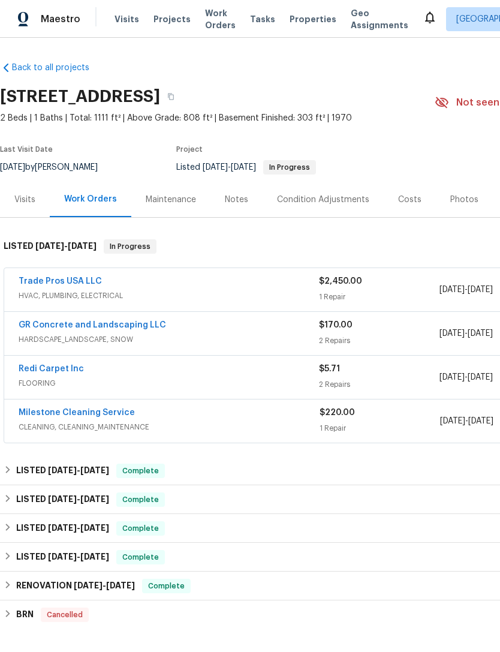
scroll to position [0, 0]
click at [174, 93] on icon "button" at bounding box center [170, 96] width 7 height 7
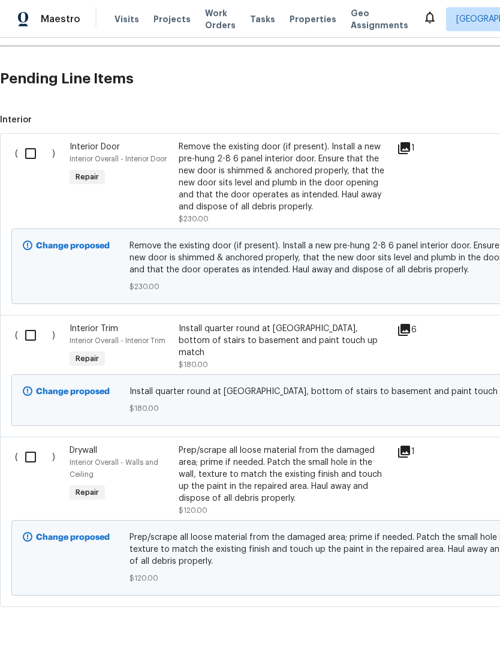
scroll to position [612, 0]
click at [41, 445] on input "checkbox" at bounding box center [35, 457] width 34 height 25
checkbox input "true"
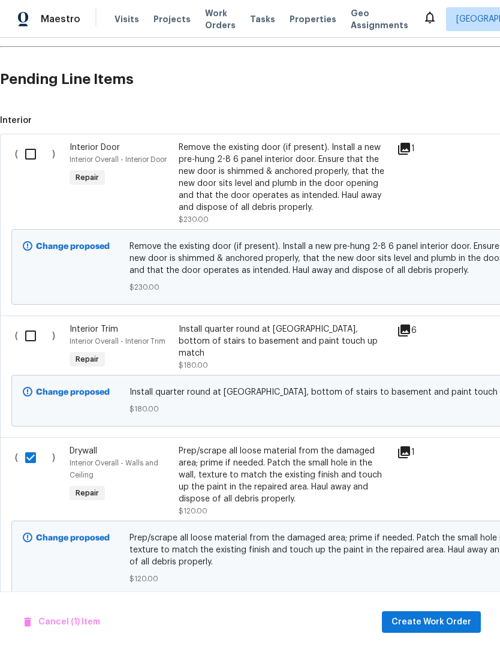
click at [23, 323] on input "checkbox" at bounding box center [35, 335] width 34 height 25
checkbox input "true"
click at [40, 142] on input "checkbox" at bounding box center [35, 154] width 34 height 25
click at [411, 621] on span "Create Work Order" at bounding box center [432, 622] width 80 height 15
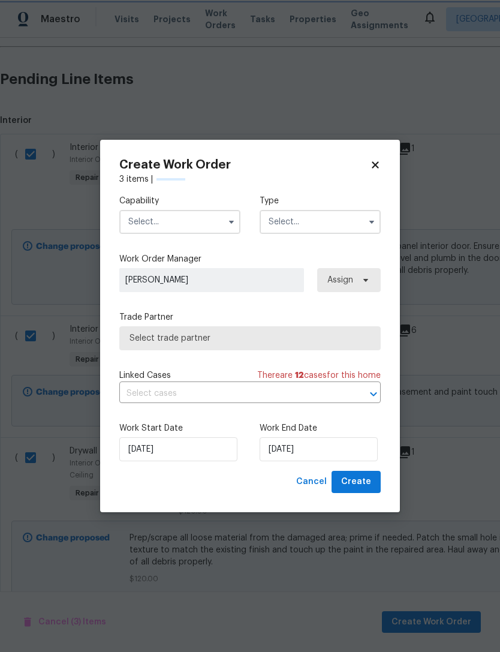
checkbox input "false"
click at [186, 219] on input "text" at bounding box center [179, 222] width 121 height 24
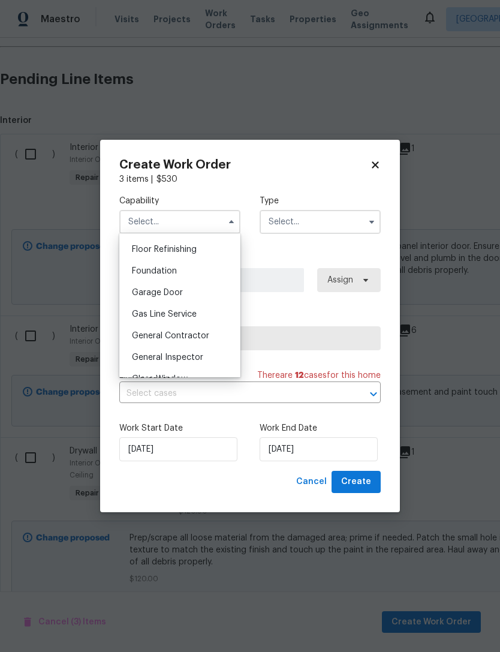
scroll to position [485, 0]
click at [195, 338] on span "General Contractor" at bounding box center [170, 335] width 77 height 8
type input "General Contractor"
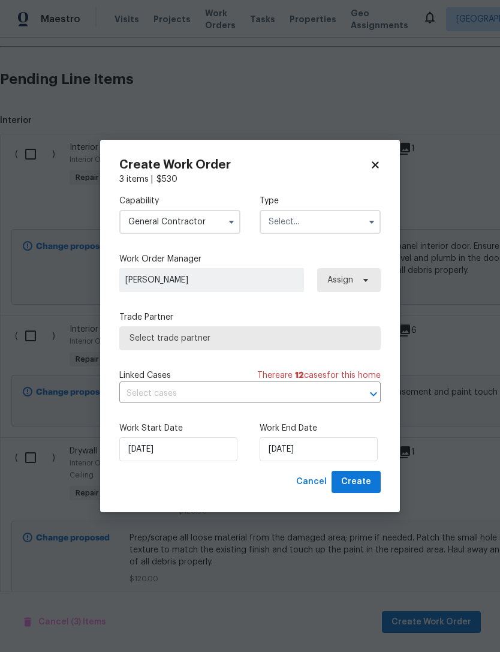
click at [333, 222] on input "text" at bounding box center [320, 222] width 121 height 24
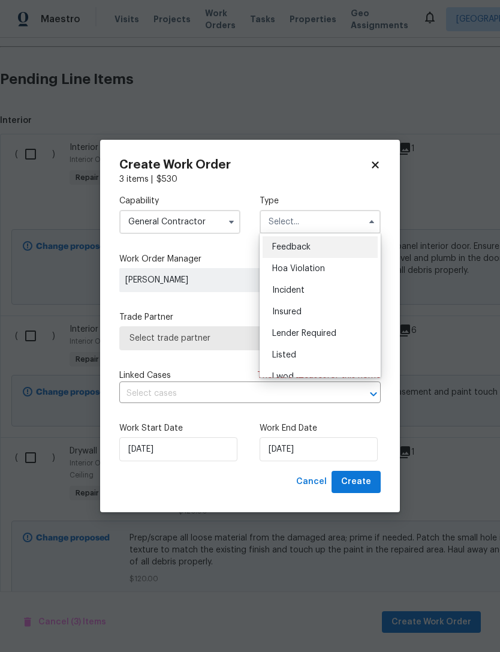
click at [296, 355] on span "Listed" at bounding box center [284, 355] width 24 height 8
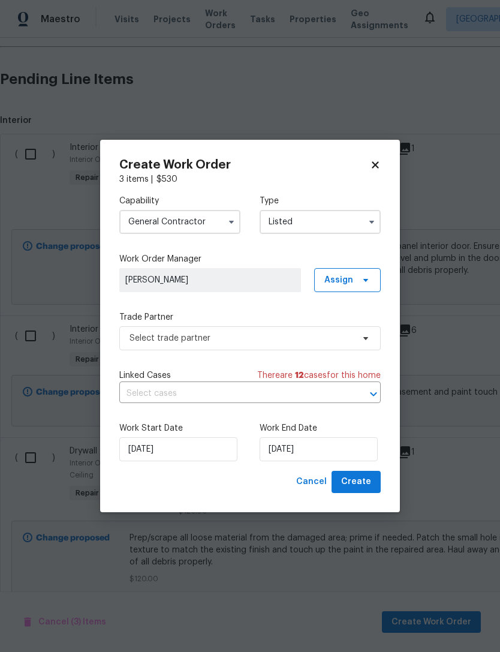
type input "Listed"
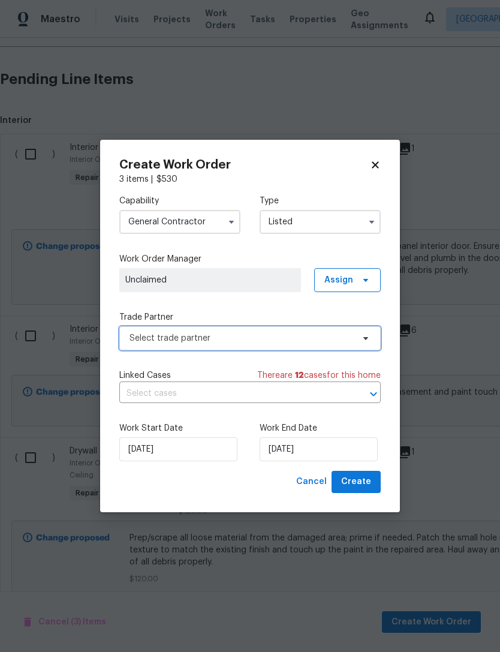
click at [214, 338] on span "Select trade partner" at bounding box center [242, 338] width 224 height 12
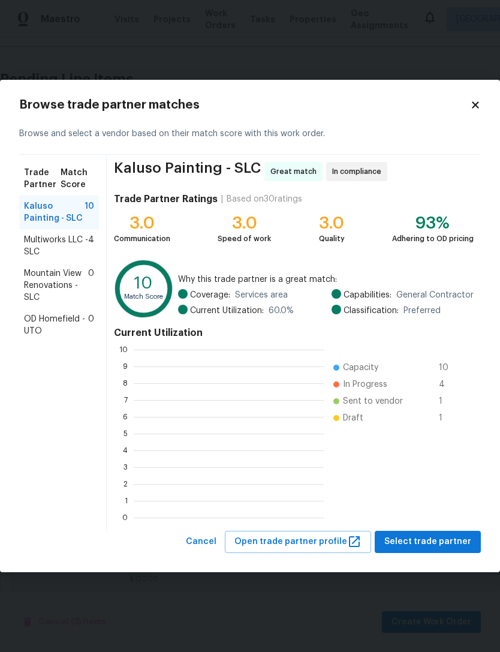
scroll to position [168, 190]
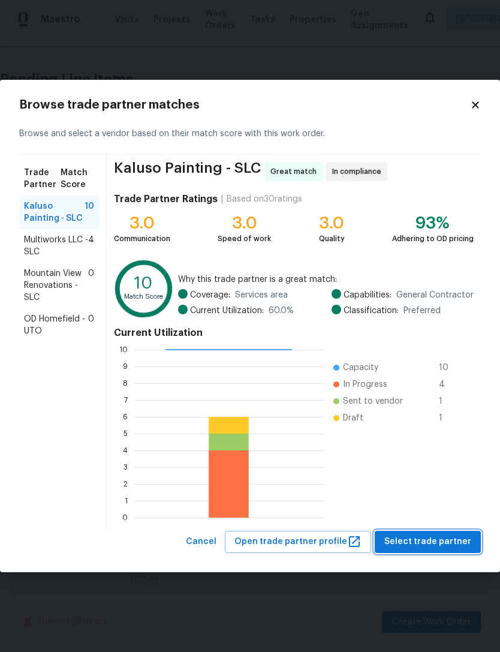
click at [429, 543] on span "Select trade partner" at bounding box center [427, 541] width 87 height 15
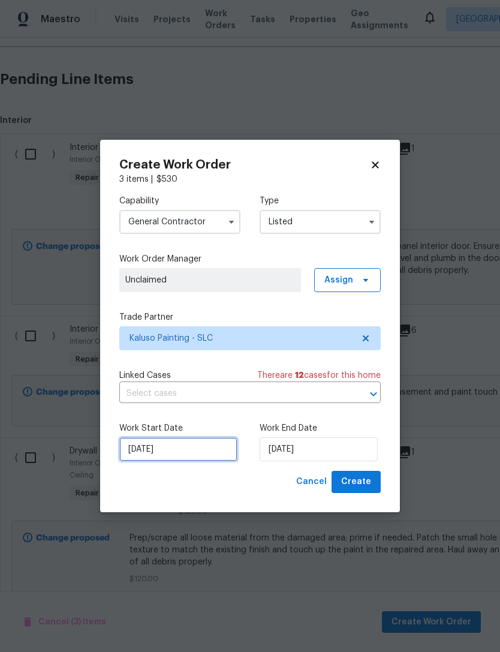
click at [208, 444] on input "[DATE]" at bounding box center [178, 449] width 118 height 24
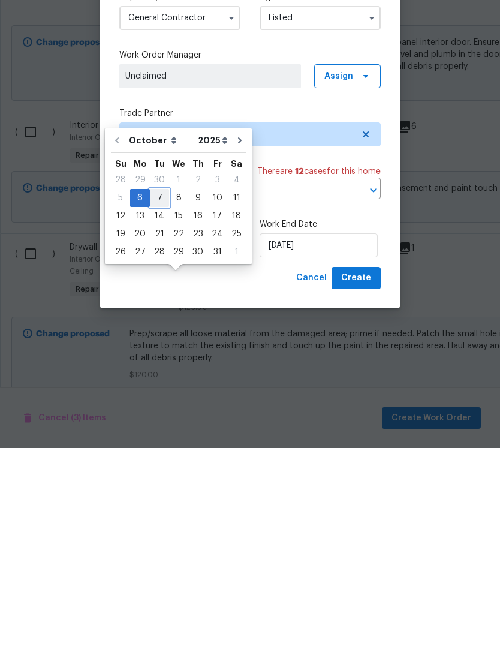
click at [162, 393] on div "7" at bounding box center [159, 401] width 19 height 17
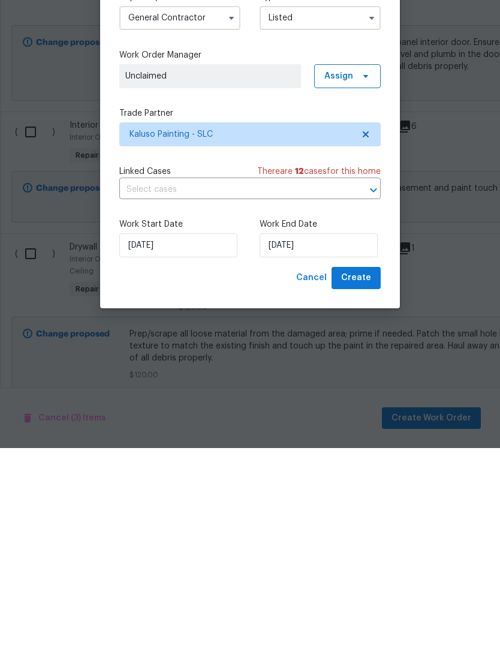
type input "[DATE]"
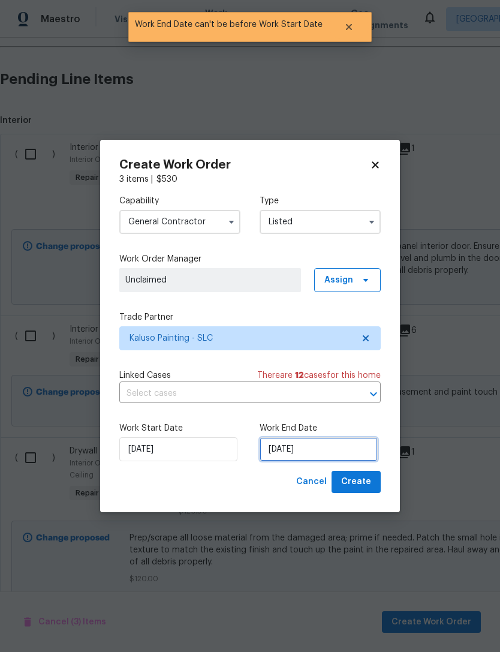
click at [309, 450] on input "[DATE]" at bounding box center [319, 449] width 118 height 24
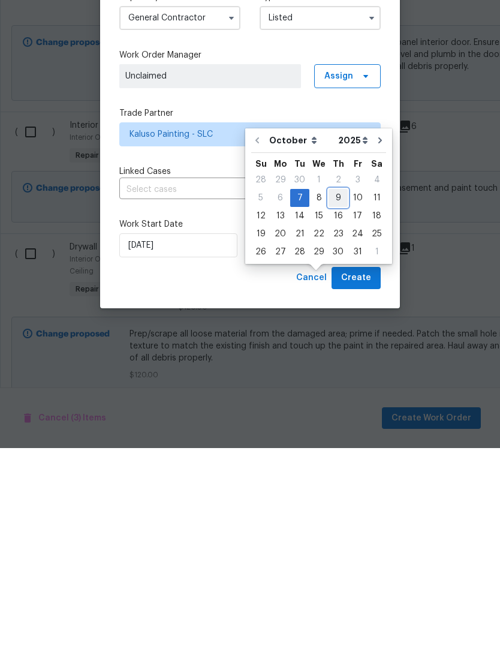
click at [334, 393] on div "9" at bounding box center [338, 401] width 19 height 17
type input "10/9/2025"
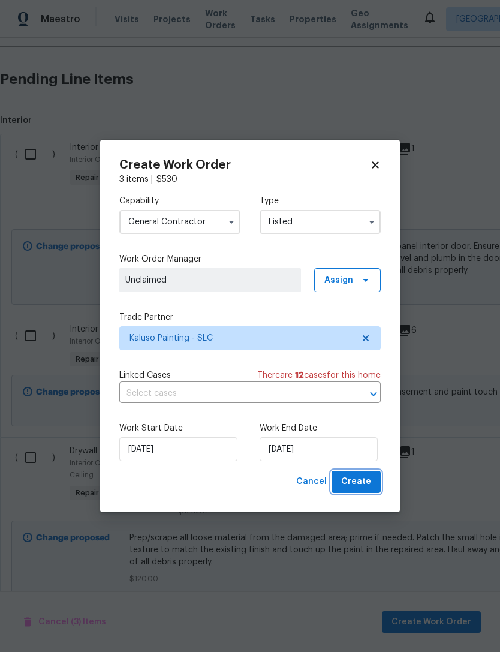
click at [360, 480] on span "Create" at bounding box center [356, 481] width 30 height 15
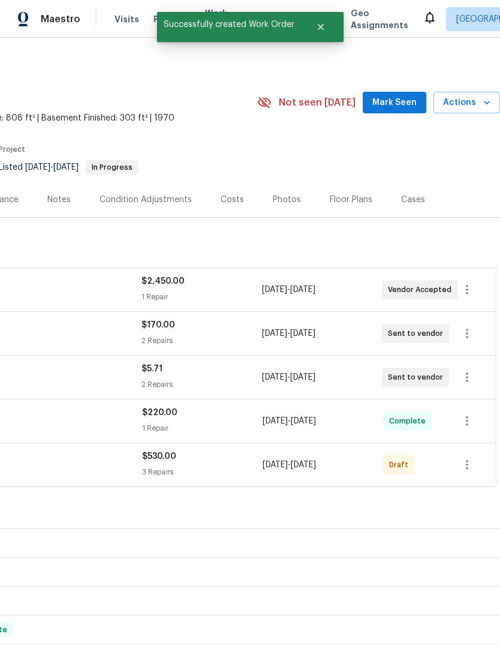
scroll to position [0, 177]
click at [469, 457] on icon "button" at bounding box center [467, 464] width 14 height 14
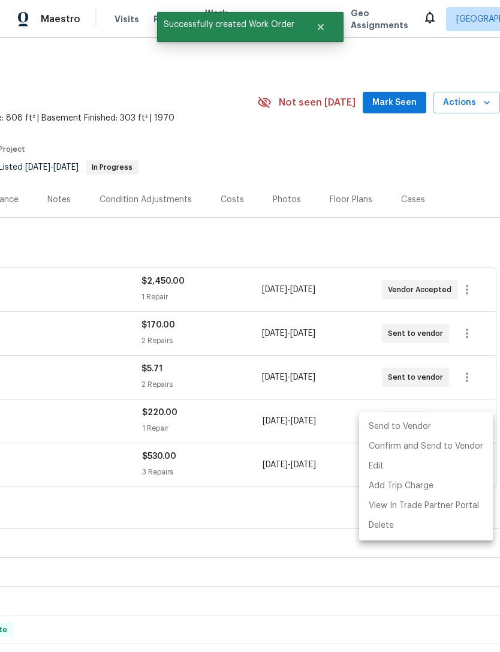
click at [441, 431] on li "Send to Vendor" at bounding box center [426, 427] width 134 height 20
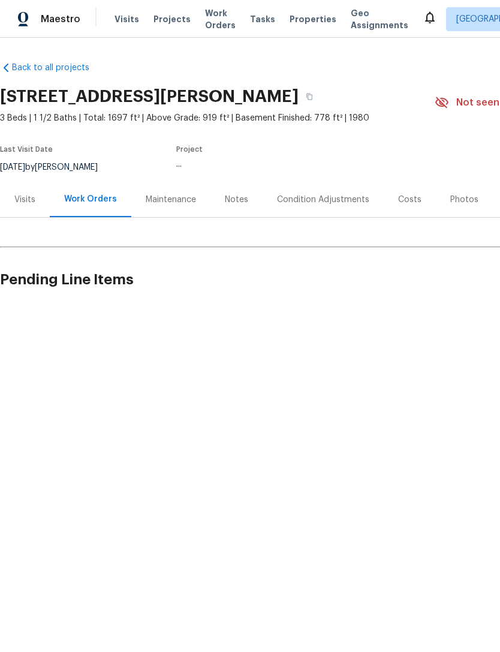
click at [243, 236] on div "Back to all projects [STREET_ADDRESS][PERSON_NAME] 3 Beds | 1 1/2 Baths | Total…" at bounding box center [339, 184] width 678 height 265
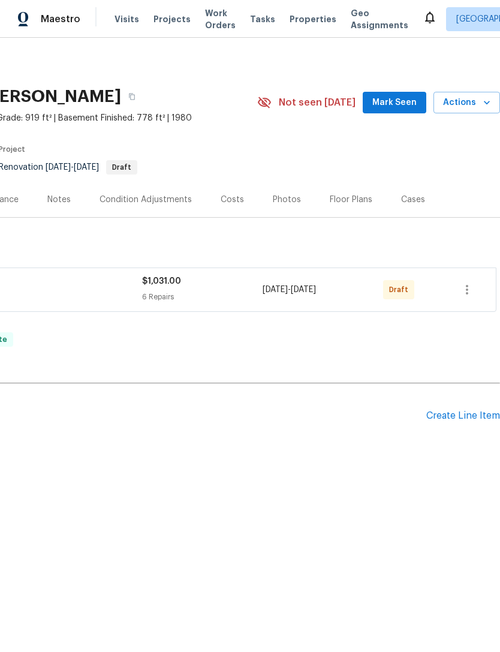
scroll to position [0, 177]
click at [468, 293] on icon "button" at bounding box center [467, 290] width 2 height 10
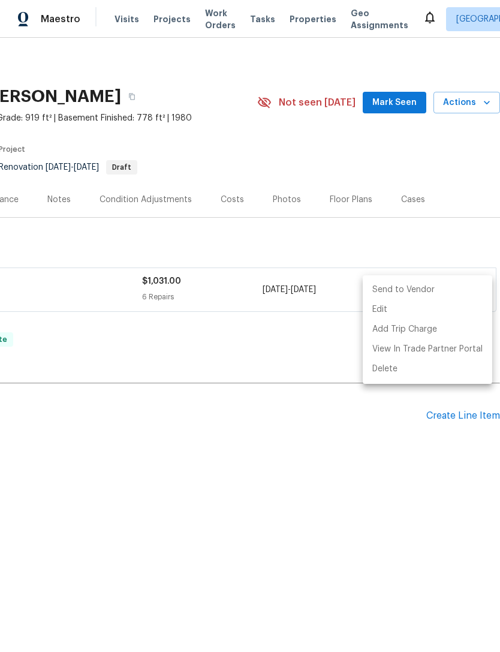
click at [423, 291] on li "Send to Vendor" at bounding box center [428, 290] width 130 height 20
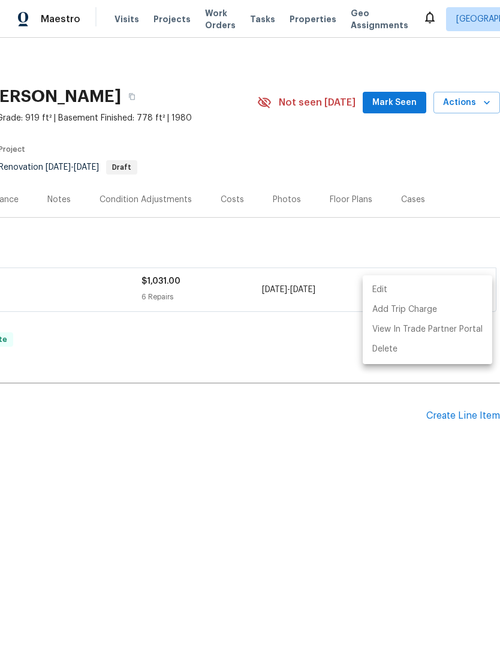
click at [261, 474] on div at bounding box center [250, 326] width 500 height 652
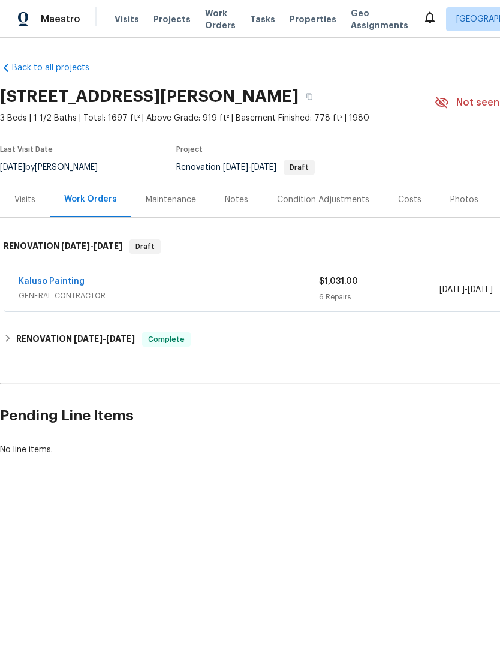
scroll to position [0, 0]
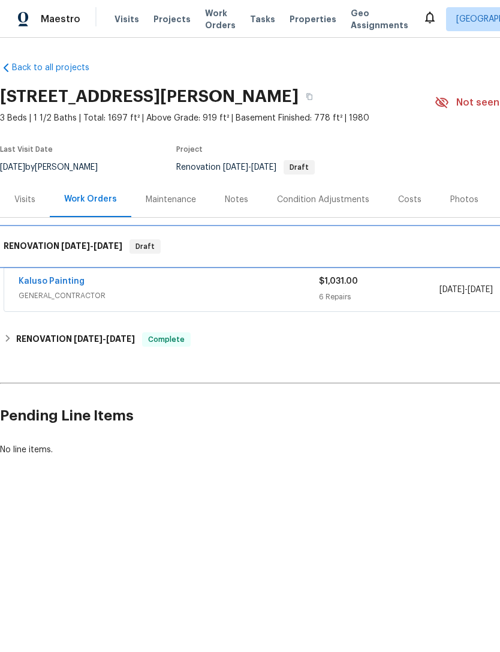
click at [86, 237] on div "RENOVATION [DATE] - [DATE] Draft" at bounding box center [339, 246] width 678 height 38
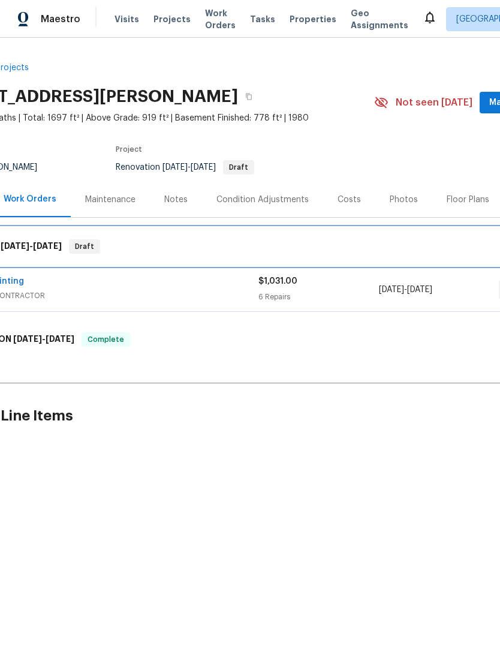
scroll to position [0, 70]
